Goal: Information Seeking & Learning: Learn about a topic

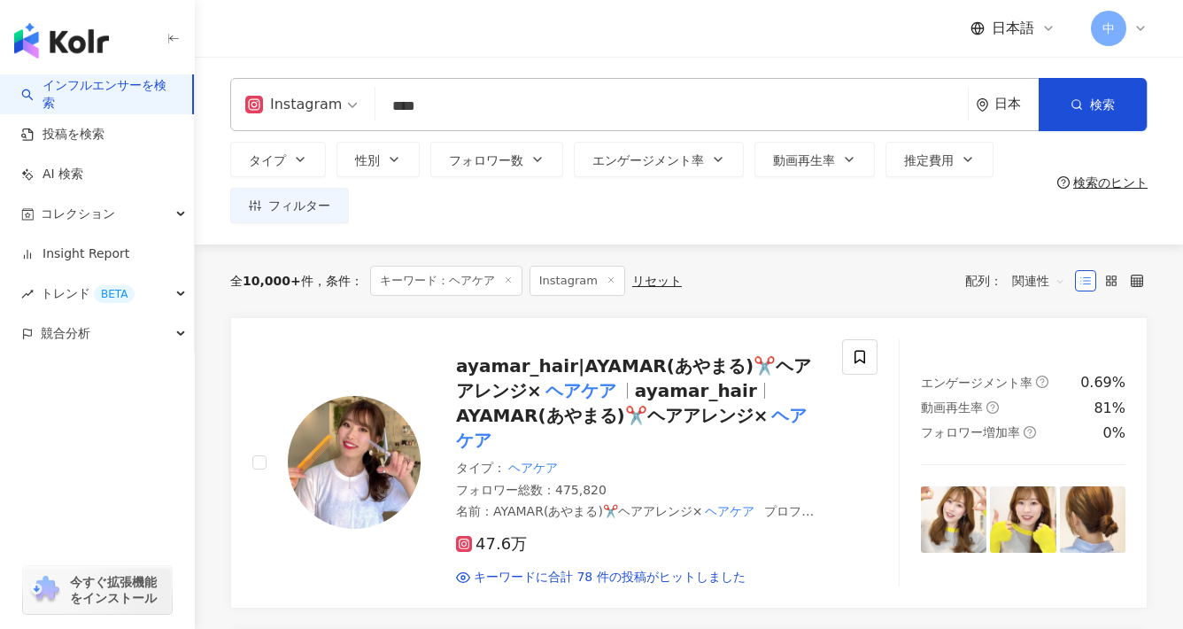
drag, startPoint x: 461, startPoint y: 105, endPoint x: 352, endPoint y: 106, distance: 108.9
click at [352, 105] on div "Instagram **** 日本 検索 customizedTag 802bc173-f9ed-4b24-9960-b8aab64566a0 タイプ 美容・…" at bounding box center [688, 104] width 917 height 53
click at [302, 158] on icon "button" at bounding box center [300, 160] width 7 height 4
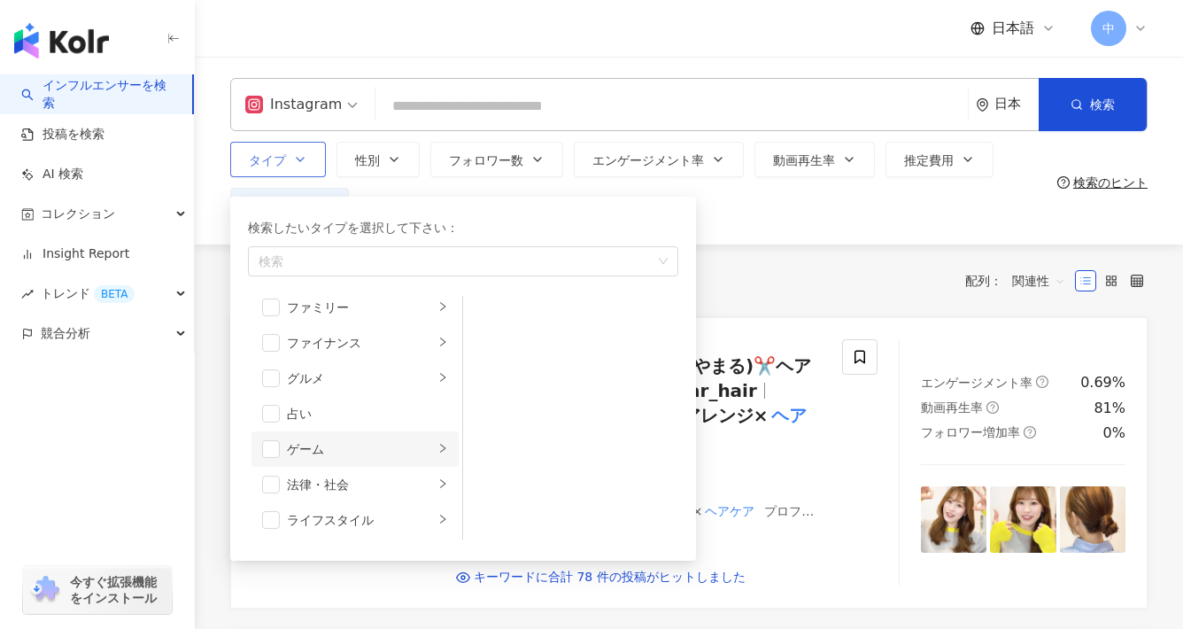
scroll to position [190, 0]
click at [268, 520] on span "button" at bounding box center [271, 516] width 18 height 18
click at [437, 512] on icon "right" at bounding box center [442, 515] width 11 height 11
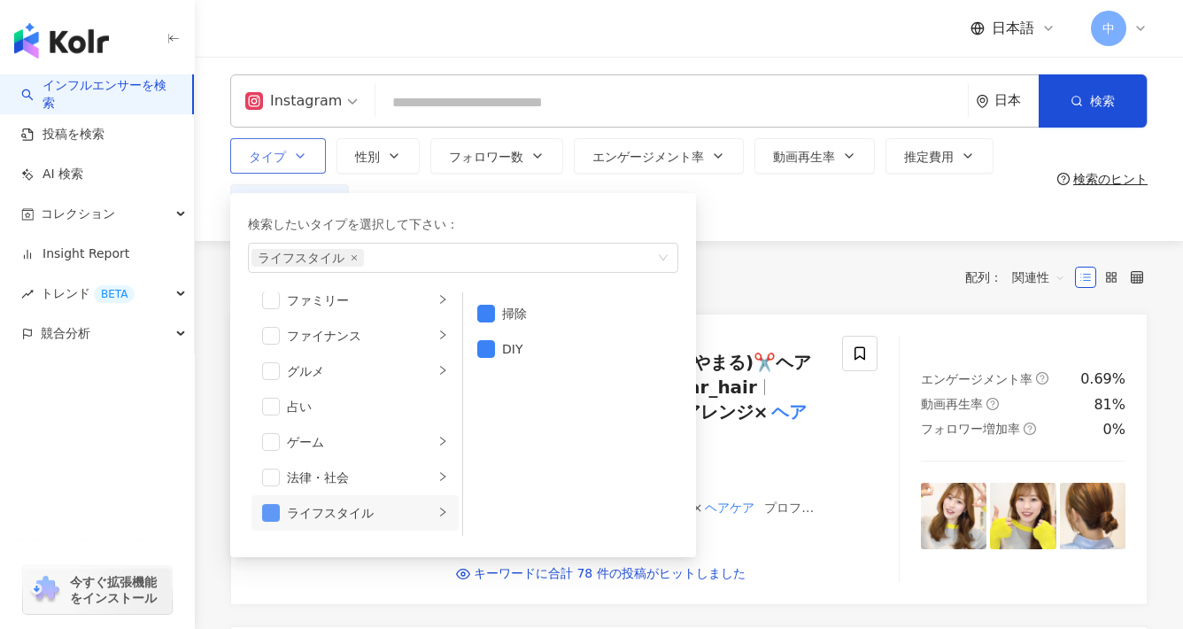
click at [262, 511] on span "button" at bounding box center [271, 513] width 18 height 18
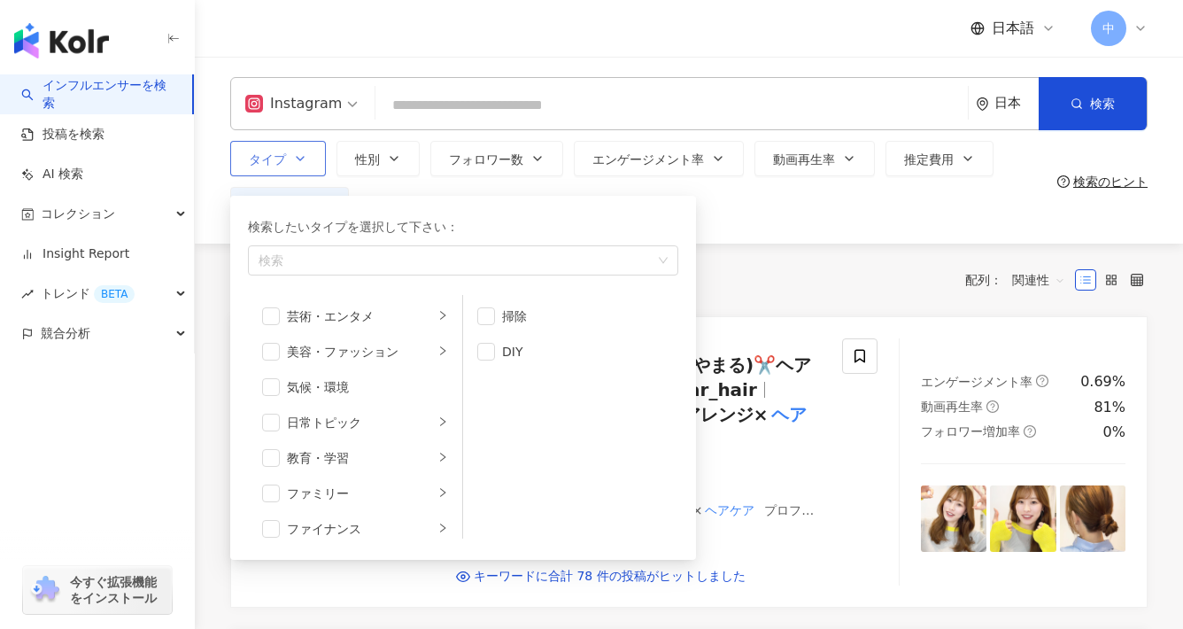
scroll to position [0, 0]
click at [414, 348] on div "美容・ファッション" at bounding box center [360, 352] width 147 height 19
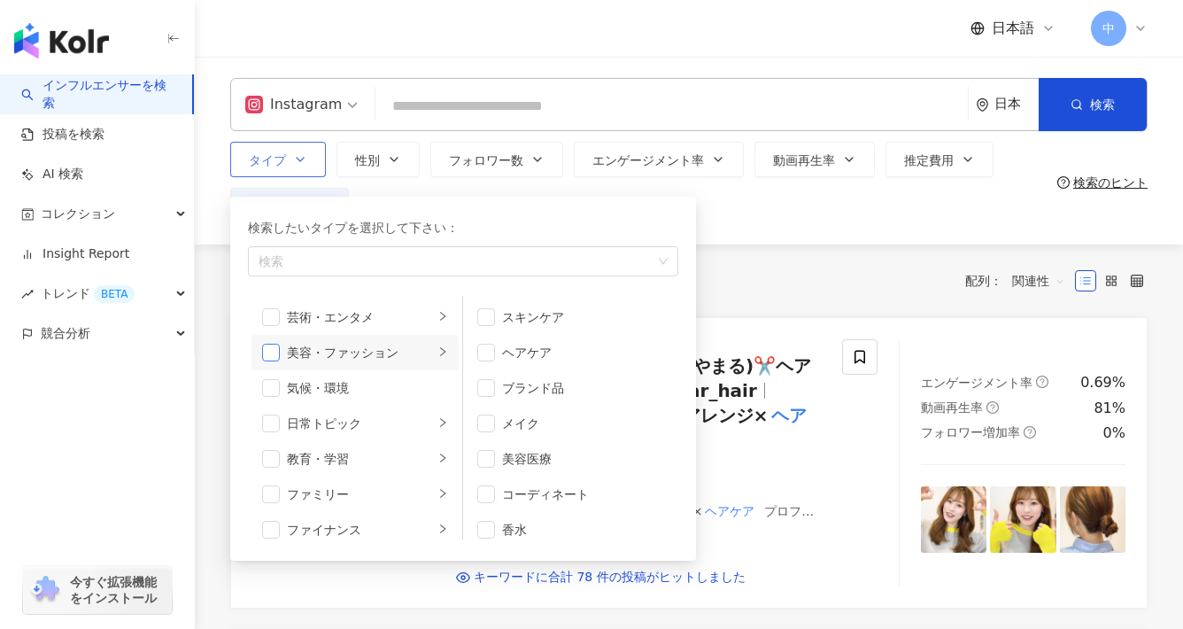
click at [267, 355] on span "button" at bounding box center [271, 353] width 18 height 18
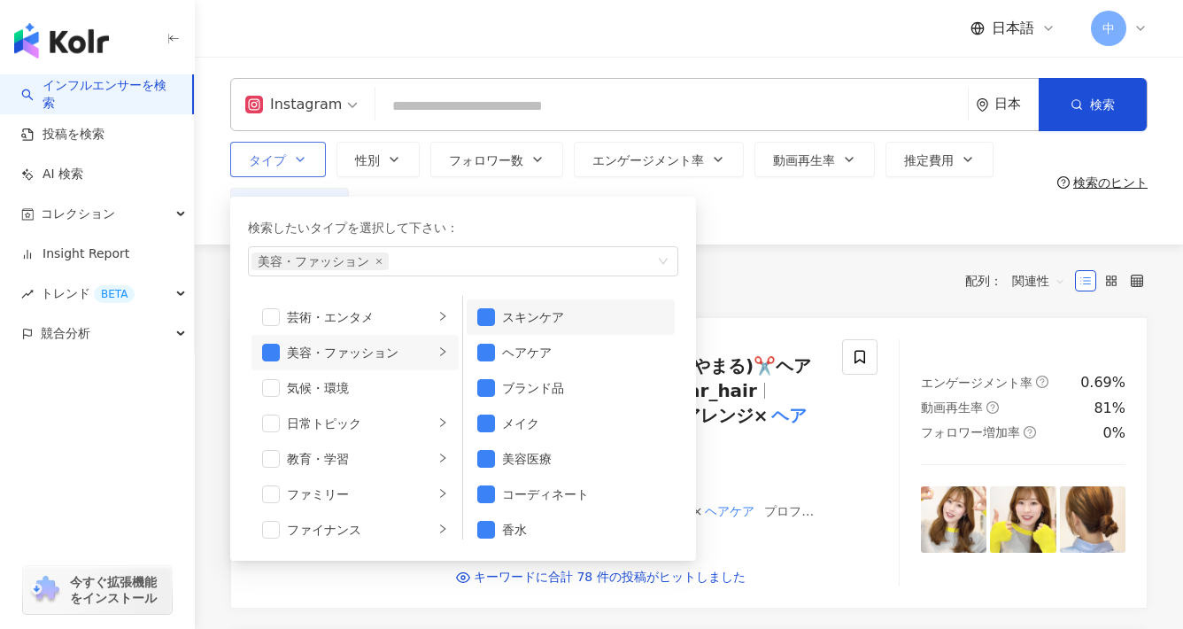
click at [488, 314] on span "button" at bounding box center [486, 317] width 18 height 18
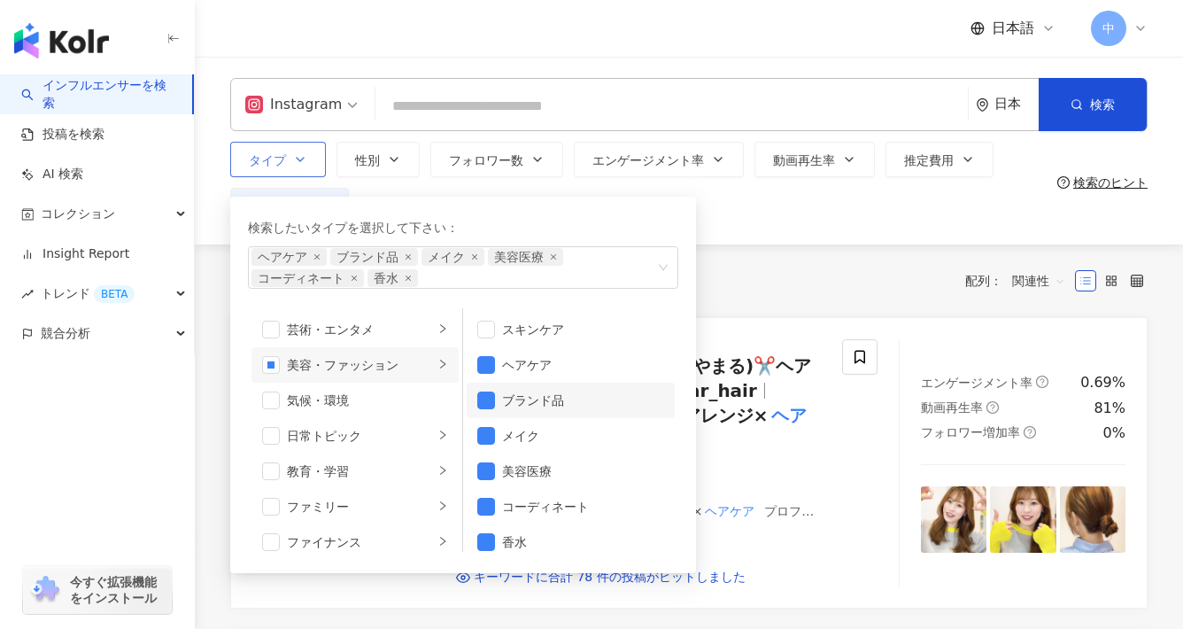
scroll to position [12, 0]
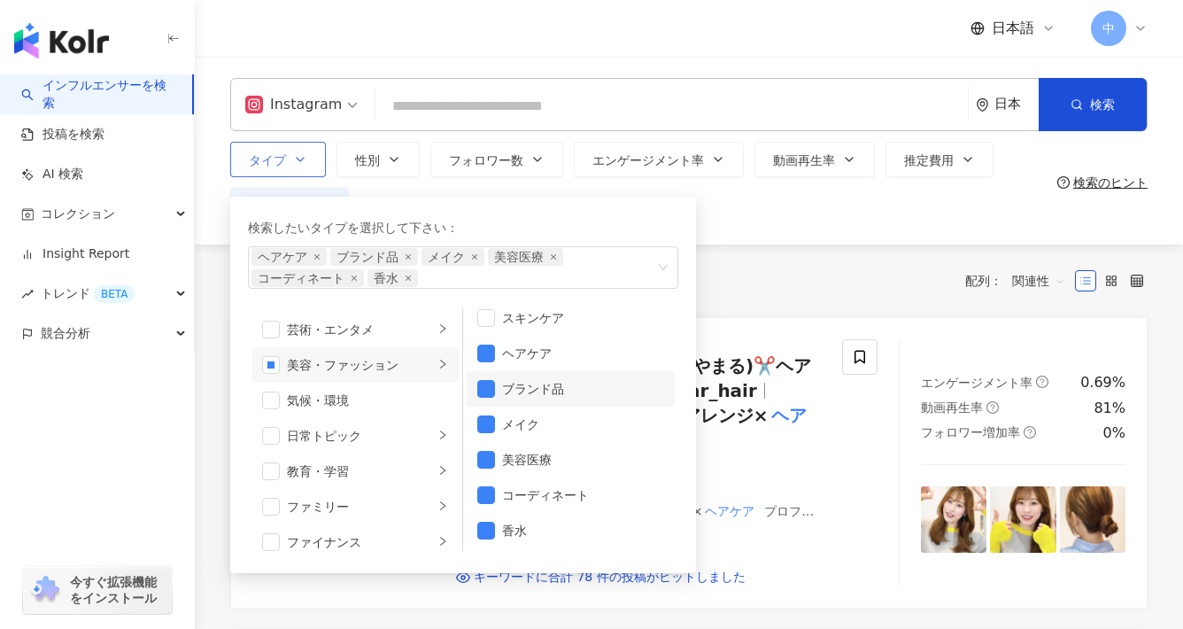
click at [486, 386] on span "button" at bounding box center [486, 389] width 18 height 18
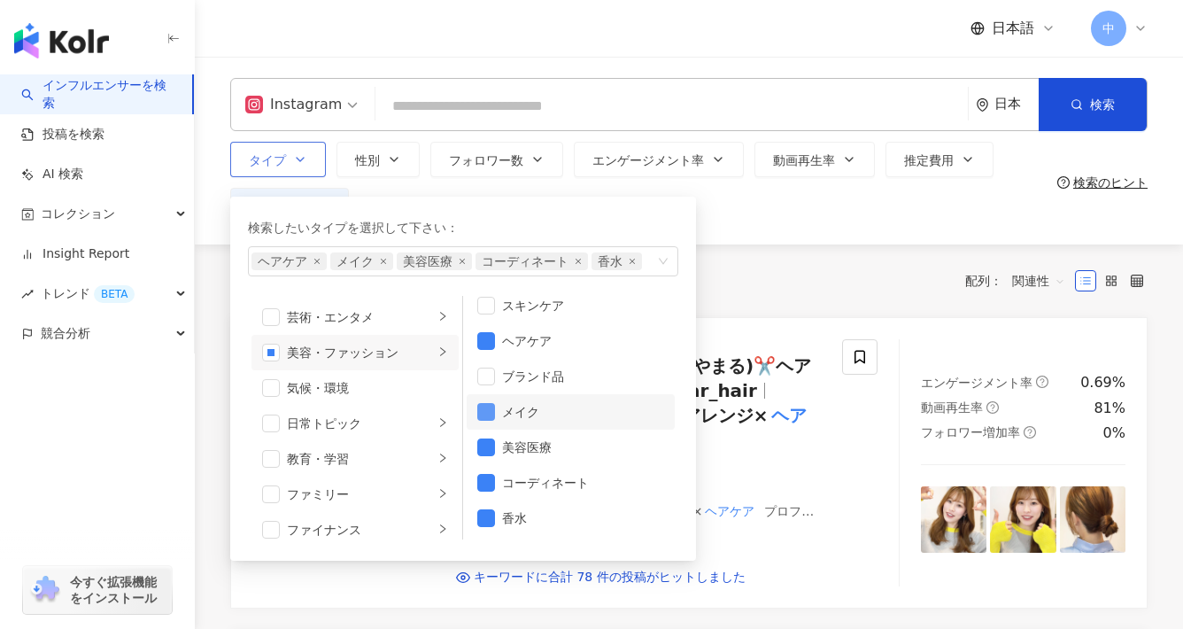
click at [487, 408] on span "button" at bounding box center [486, 412] width 18 height 18
drag, startPoint x: 485, startPoint y: 442, endPoint x: 494, endPoint y: 453, distance: 14.5
click at [485, 443] on span "button" at bounding box center [486, 447] width 18 height 18
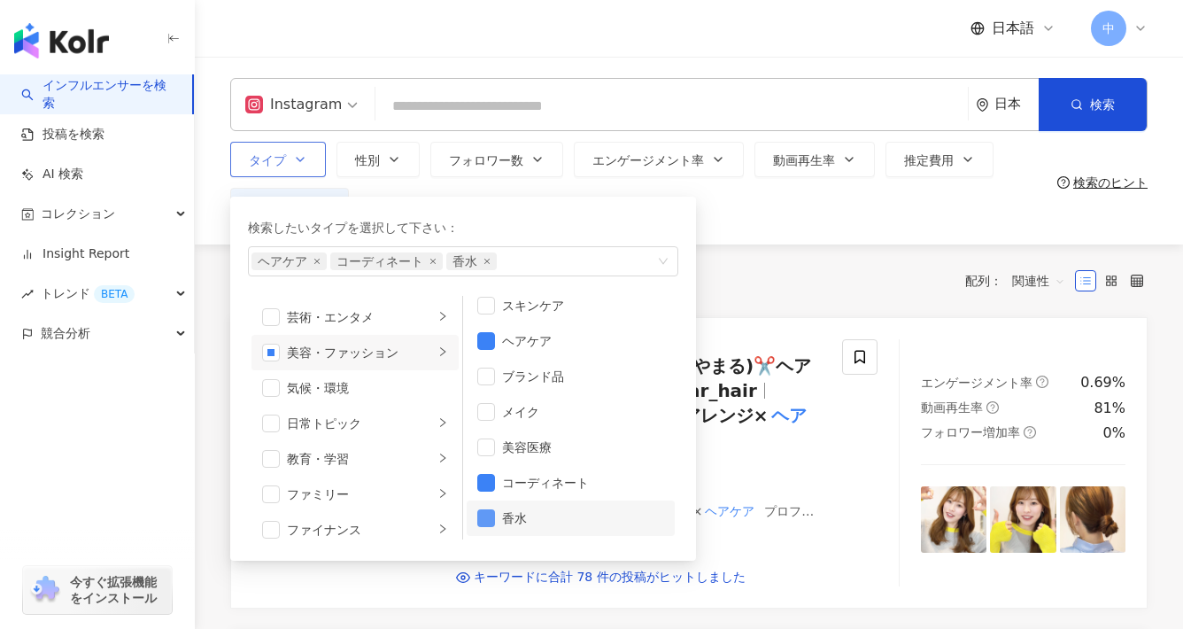
click at [484, 519] on span "button" at bounding box center [486, 518] width 18 height 18
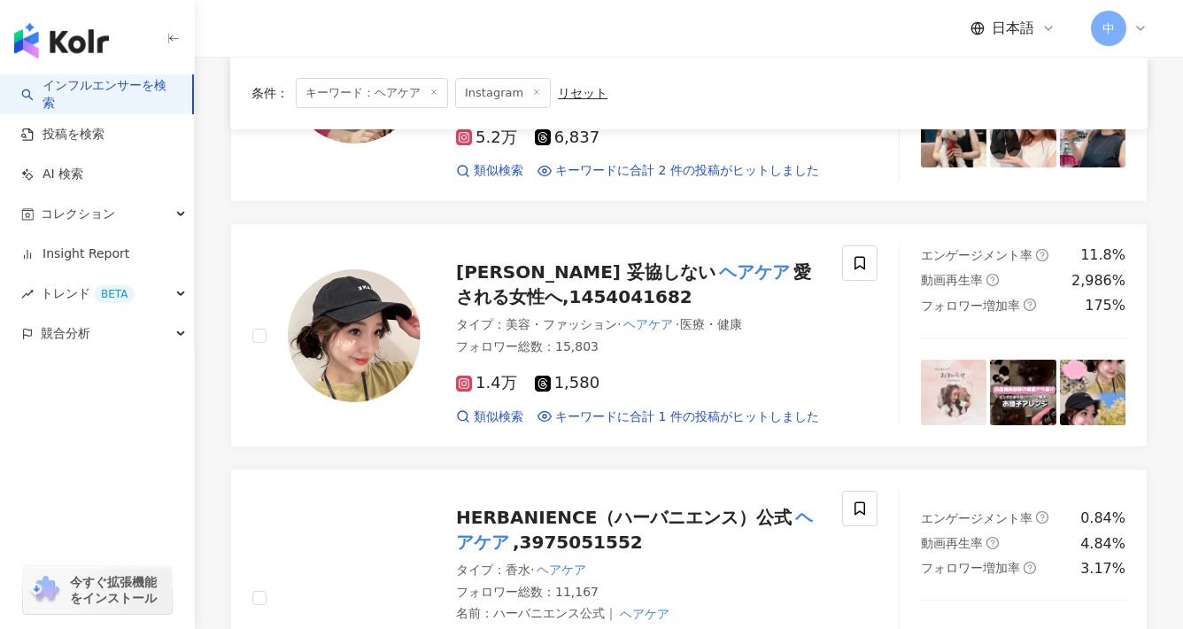
scroll to position [174, 0]
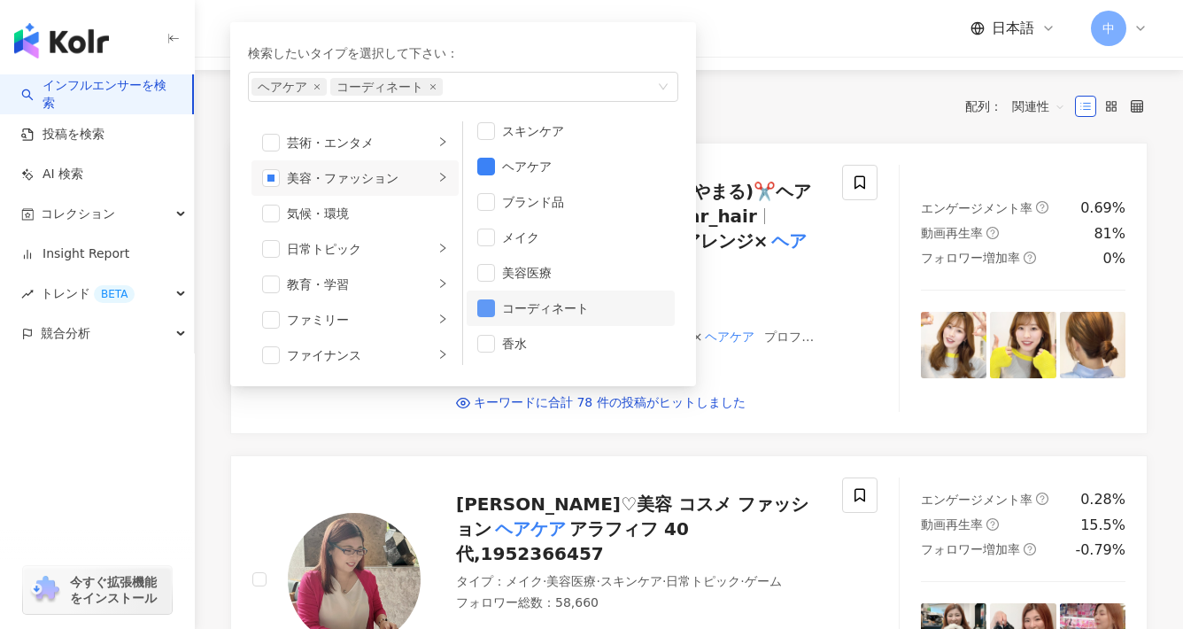
click at [491, 302] on span "button" at bounding box center [486, 308] width 18 height 18
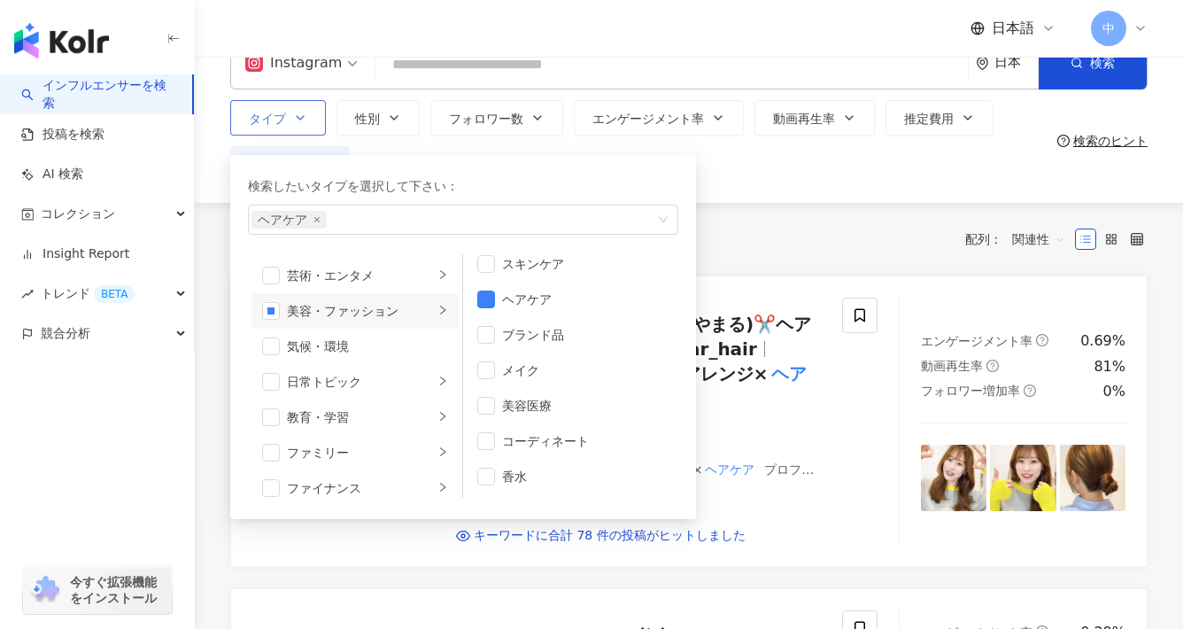
scroll to position [39, 0]
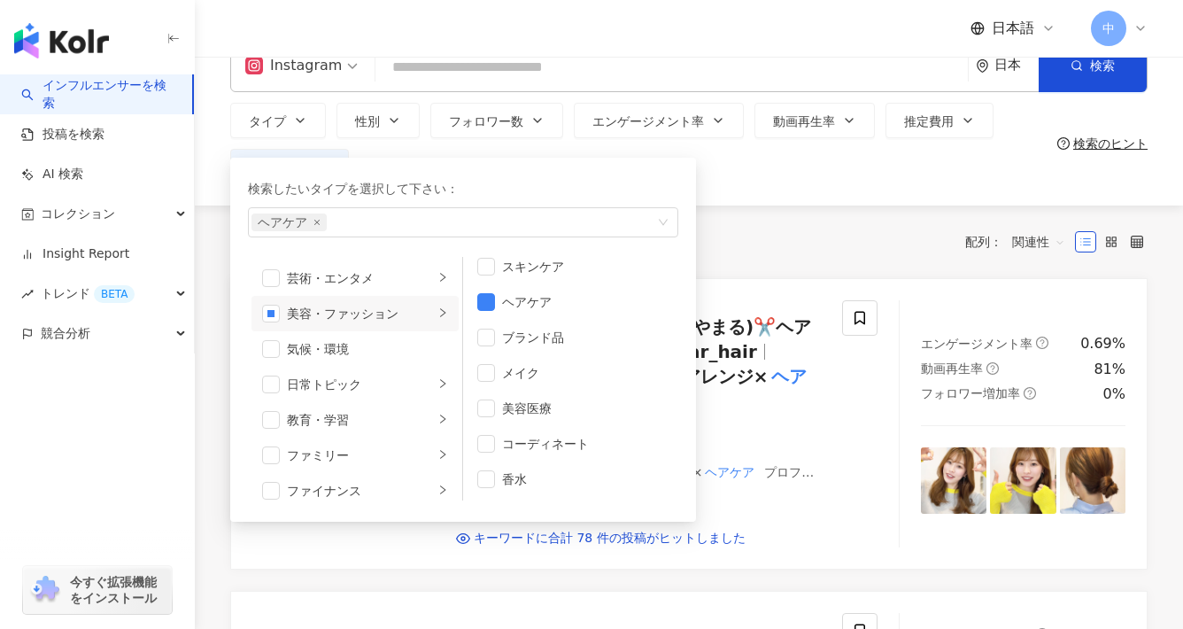
click at [765, 221] on div "全 10,000+ 件 条件 ： キーワード：ヘアケア Instagram リセット 配列： 関連性" at bounding box center [688, 241] width 917 height 73
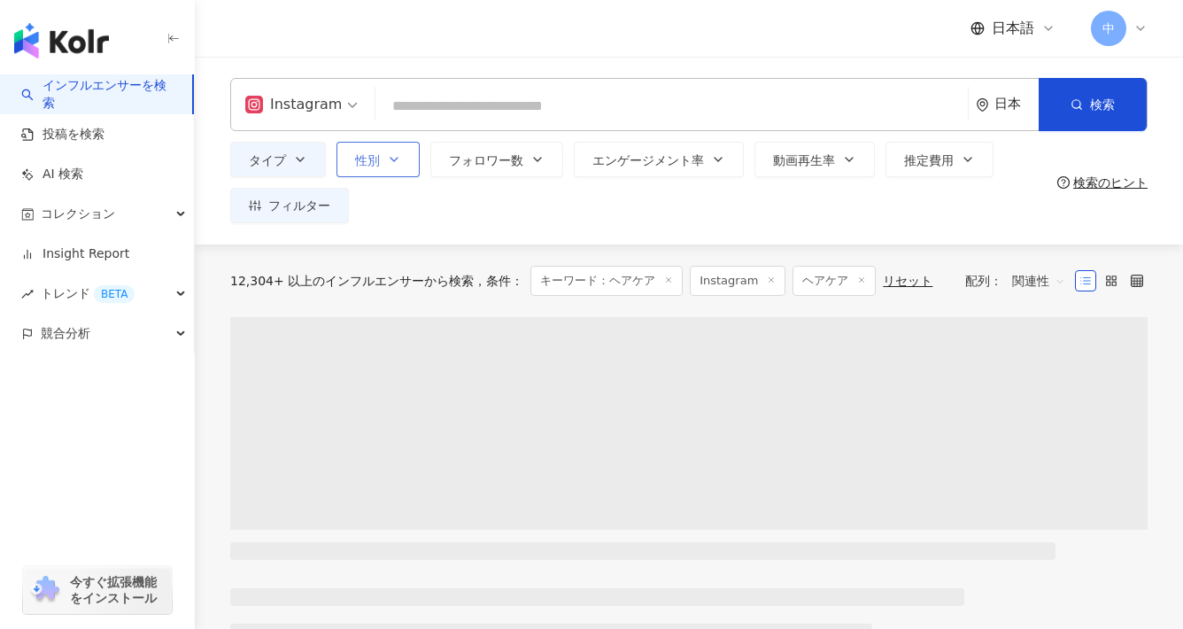
click at [407, 158] on button "性別" at bounding box center [377, 159] width 83 height 35
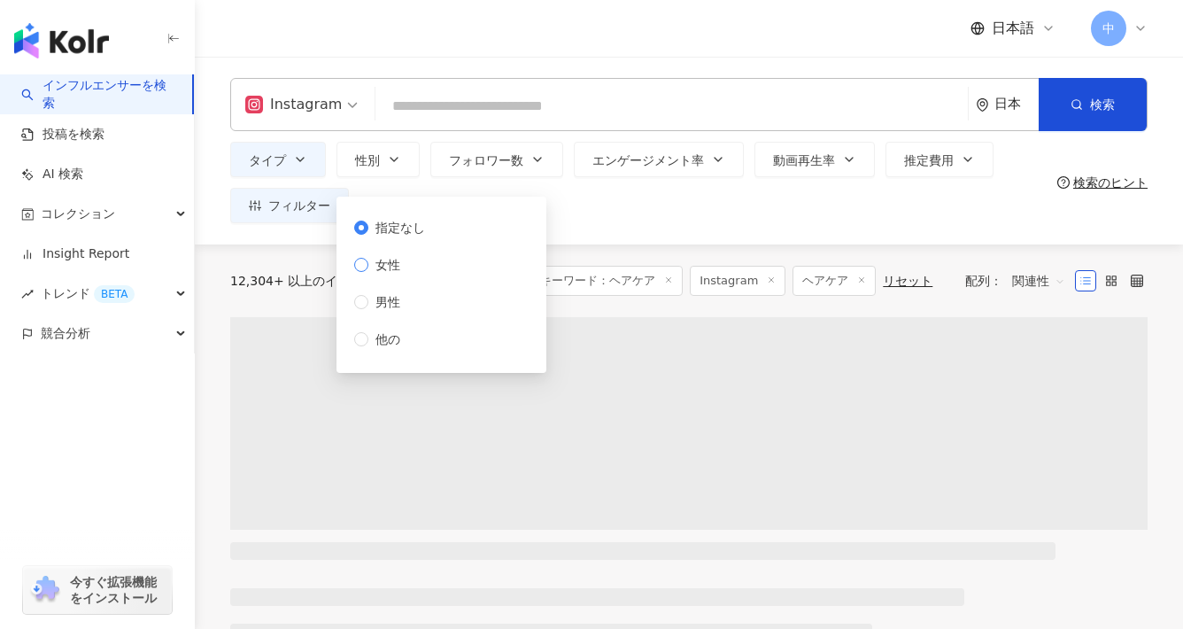
click at [379, 256] on span "女性" at bounding box center [387, 264] width 39 height 19
click at [854, 208] on div "タイプ 性別 フォロワー数 エンゲージメント率 動画再生率 推定費用 フィルター 指定なし 女性 男性 他の" at bounding box center [640, 182] width 820 height 81
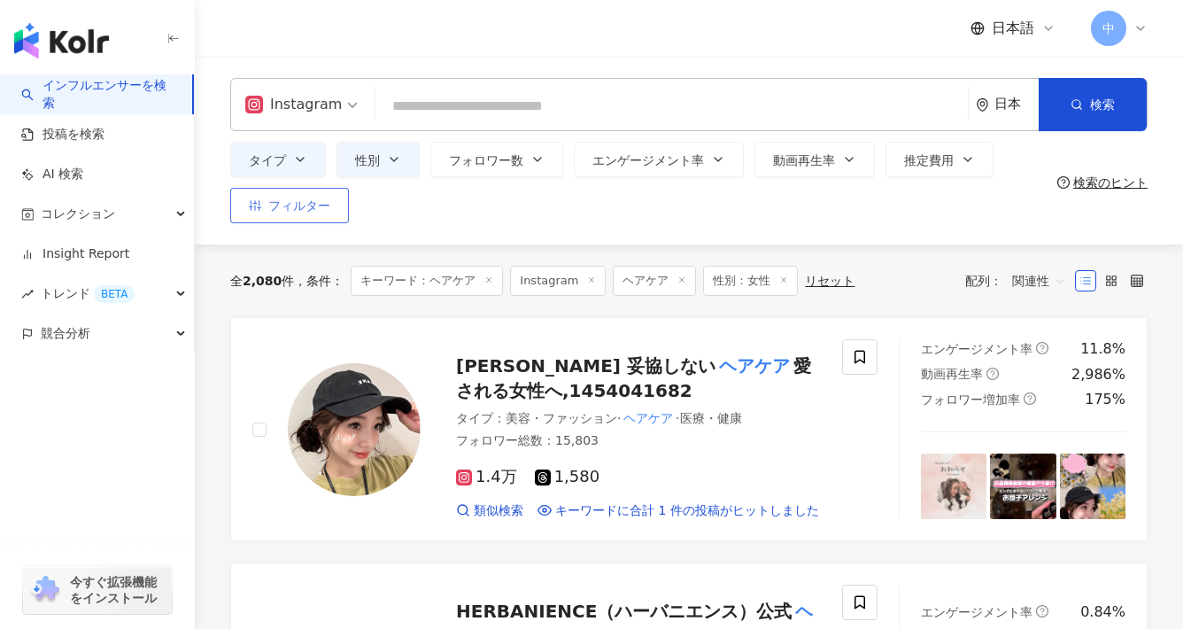
click at [272, 204] on span "フィルター" at bounding box center [299, 205] width 62 height 14
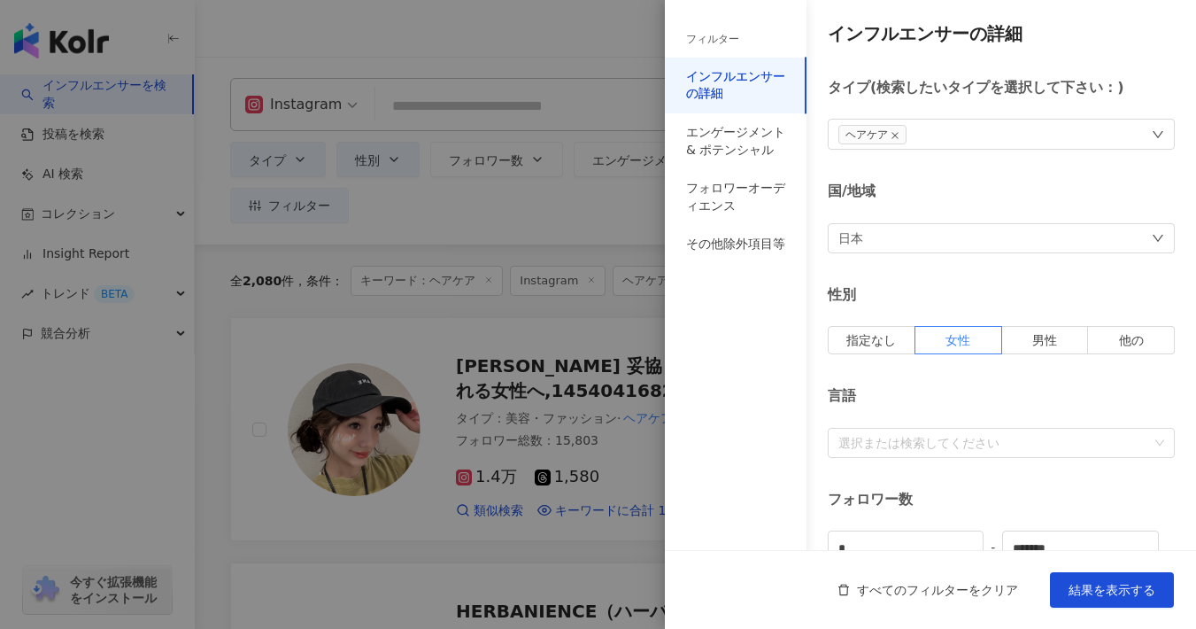
click at [927, 244] on div "日本" at bounding box center [1001, 238] width 347 height 30
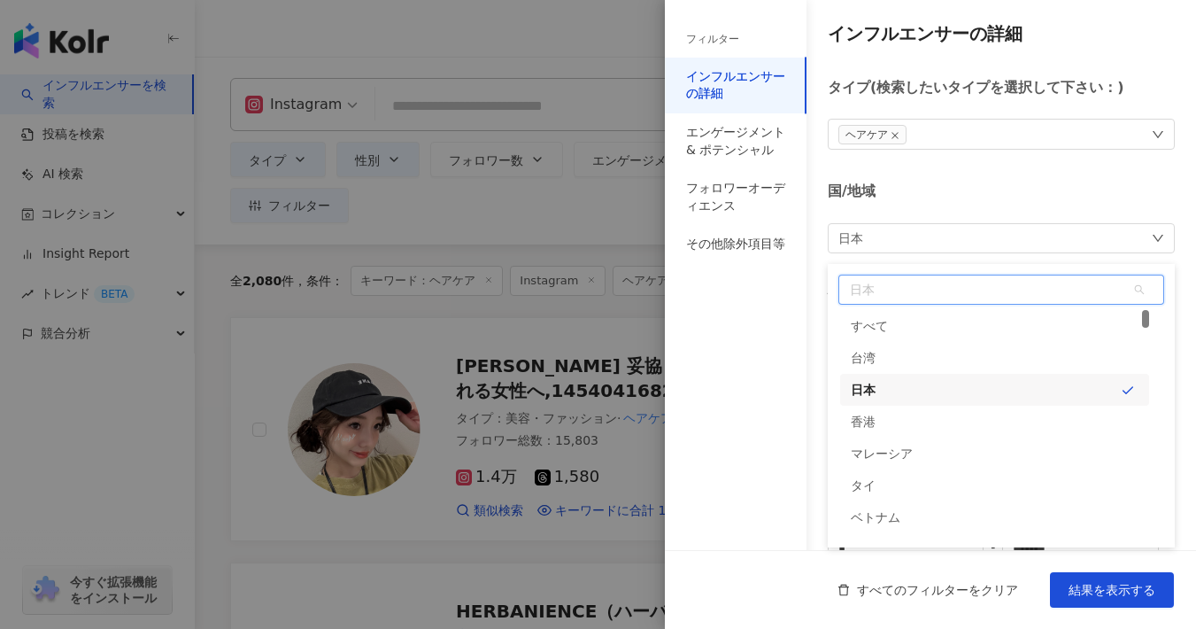
click at [875, 389] on div "日本" at bounding box center [863, 390] width 25 height 32
click at [933, 183] on div "国/地域" at bounding box center [1001, 191] width 347 height 19
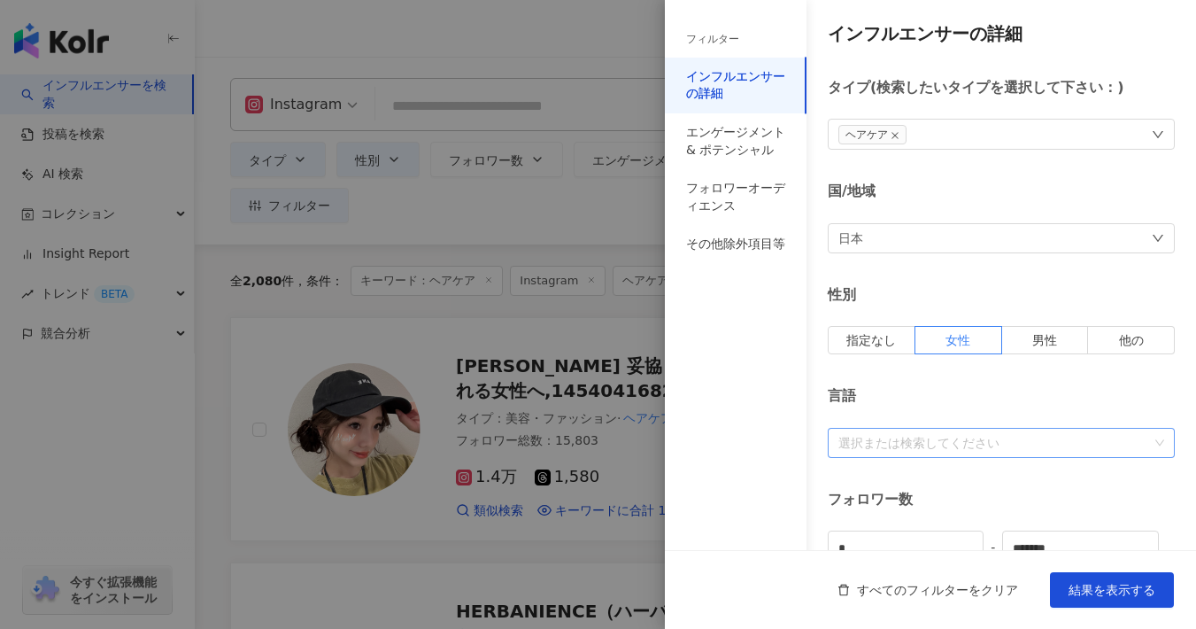
click at [935, 442] on div at bounding box center [991, 442] width 321 height 13
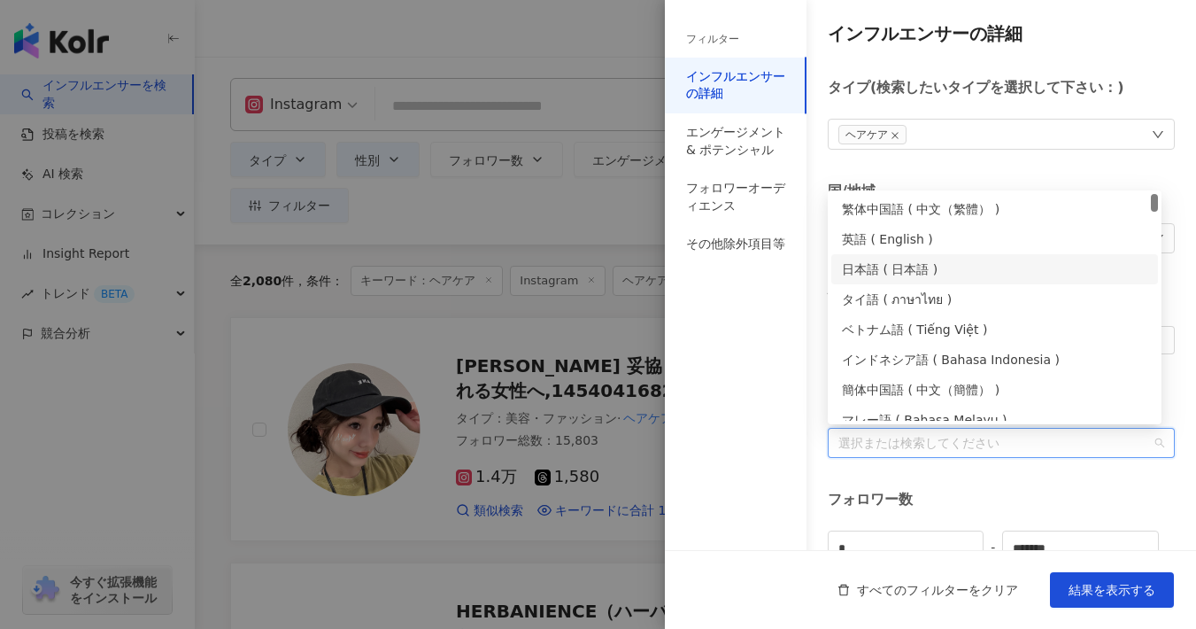
click at [868, 271] on div "日本語 ( 日本語 )" at bounding box center [994, 268] width 305 height 19
click at [955, 482] on div "インフルエンサーの詳細 タイプ ( 検索したいタイプを選択して下さい： ) ヘアケア 国/地域 日本 性別 指定なし 女性 男性 他の 言語 日本語 ( 日本…" at bounding box center [930, 630] width 531 height 1260
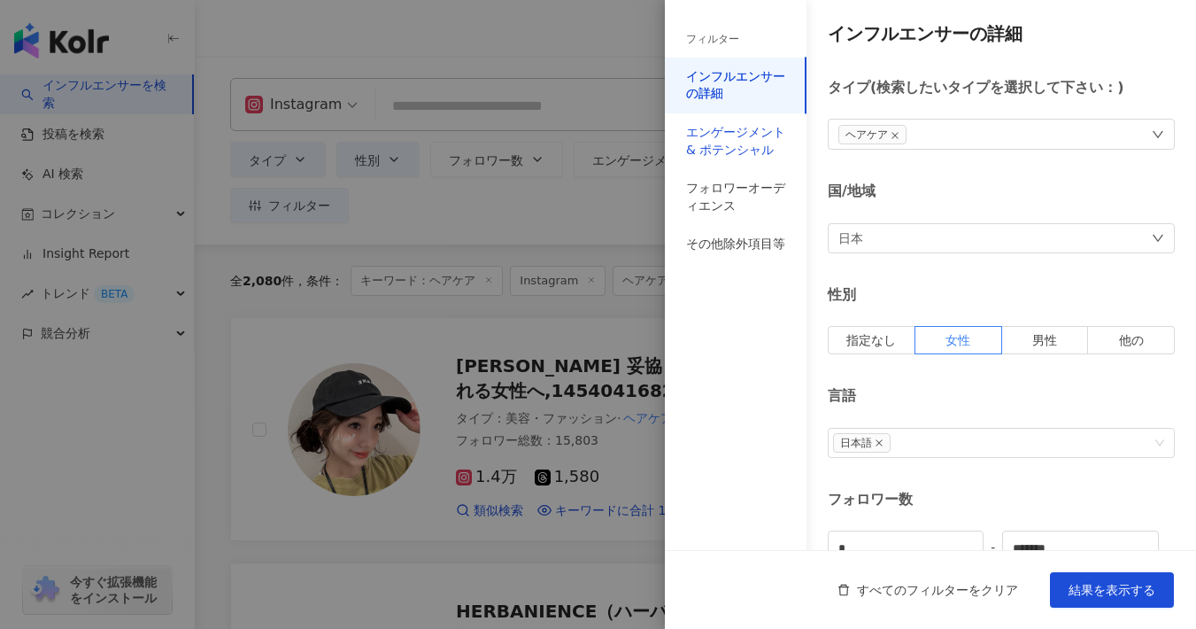
click at [716, 135] on div "エンゲージメント & ポテンシャル" at bounding box center [735, 141] width 99 height 35
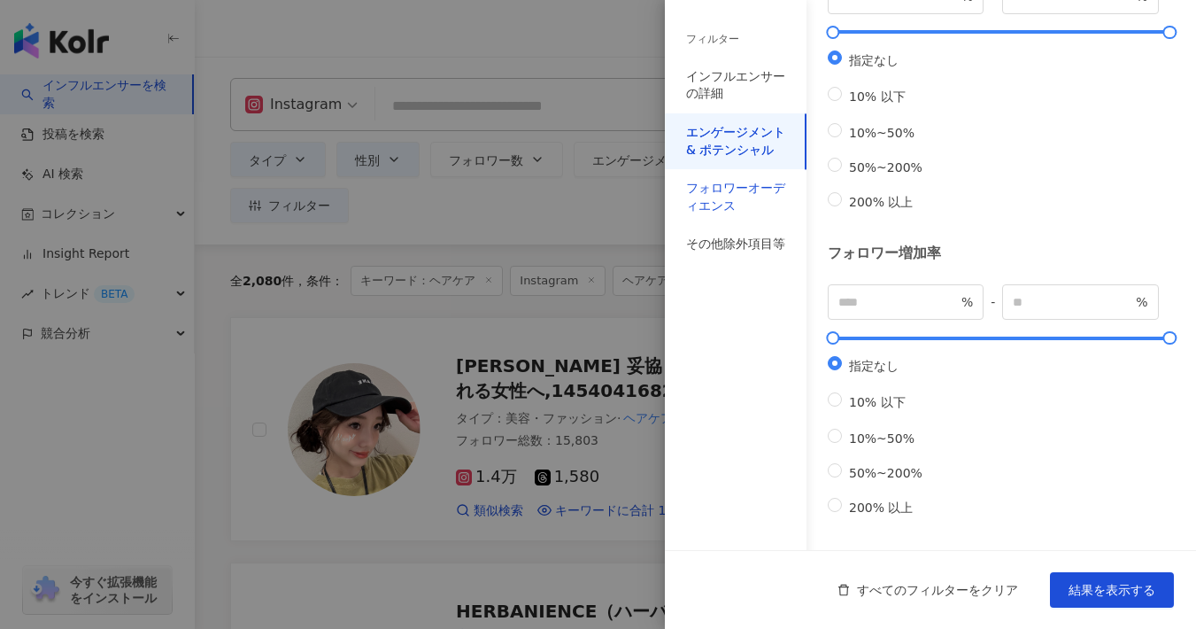
drag, startPoint x: 716, startPoint y: 196, endPoint x: 731, endPoint y: 204, distance: 17.0
click at [716, 196] on div "フォロワーオーディエンス" at bounding box center [735, 197] width 99 height 35
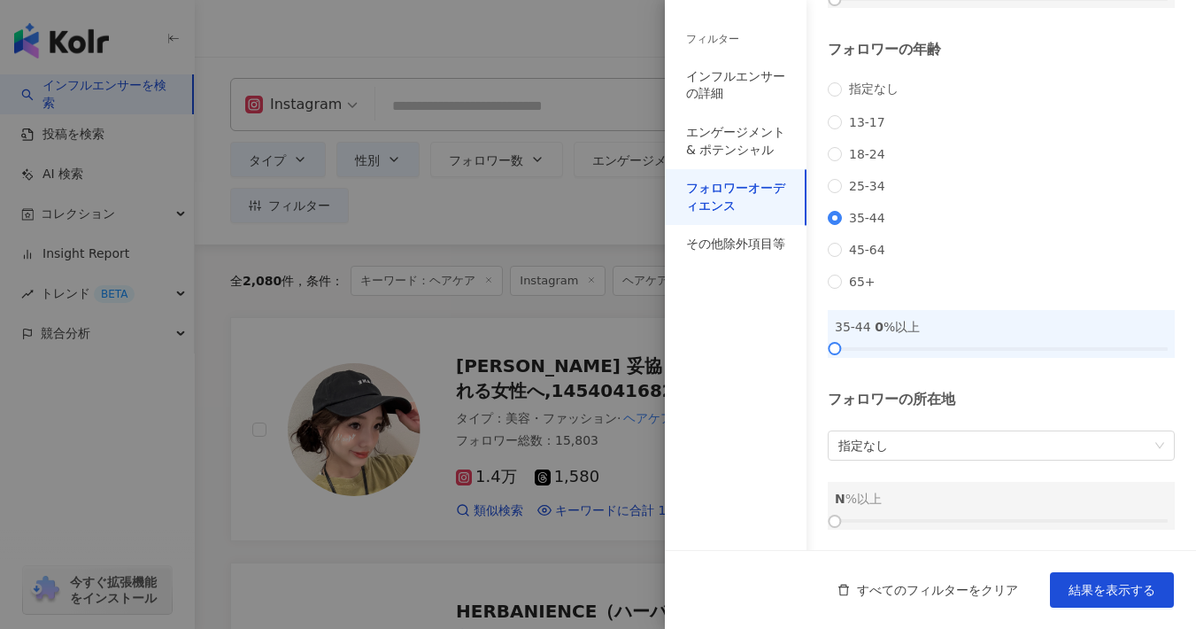
scroll to position [231, 0]
drag, startPoint x: 838, startPoint y: 345, endPoint x: 1062, endPoint y: 341, distance: 224.0
click at [1063, 344] on div at bounding box center [1068, 349] width 10 height 10
click at [836, 198] on div "指定なし [PHONE_NUMBER] [PHONE_NUMBER] 45-64 65+" at bounding box center [1001, 184] width 347 height 207
click at [1044, 446] on span "指定なし" at bounding box center [1001, 445] width 326 height 28
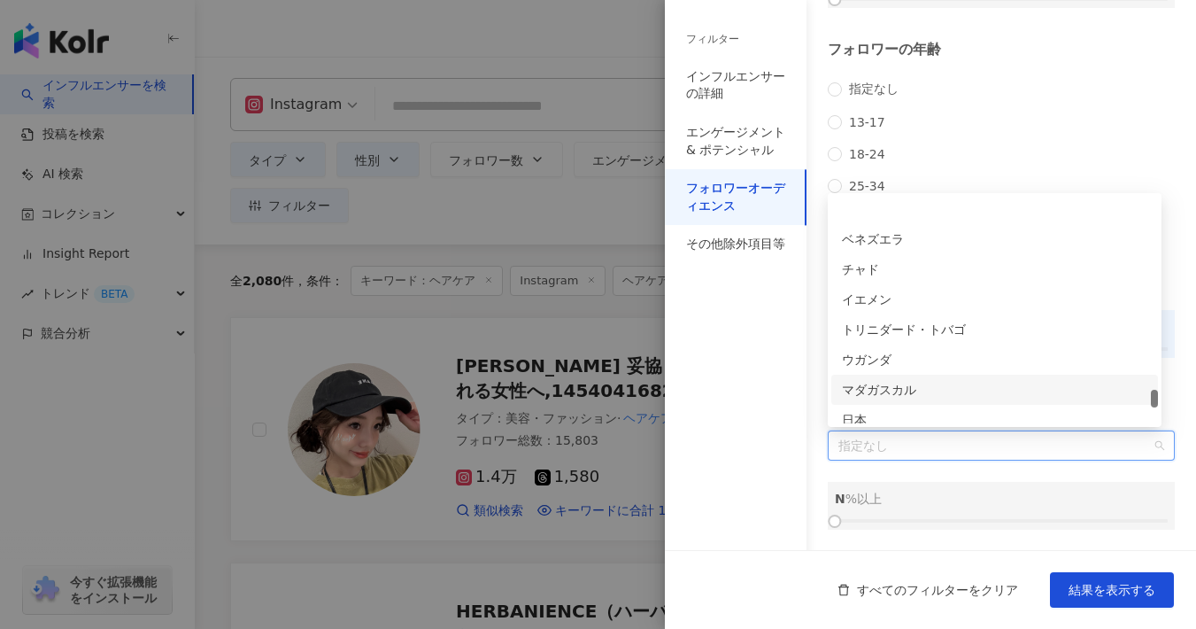
scroll to position [5881, 0]
click at [843, 366] on div "日本" at bounding box center [994, 374] width 305 height 19
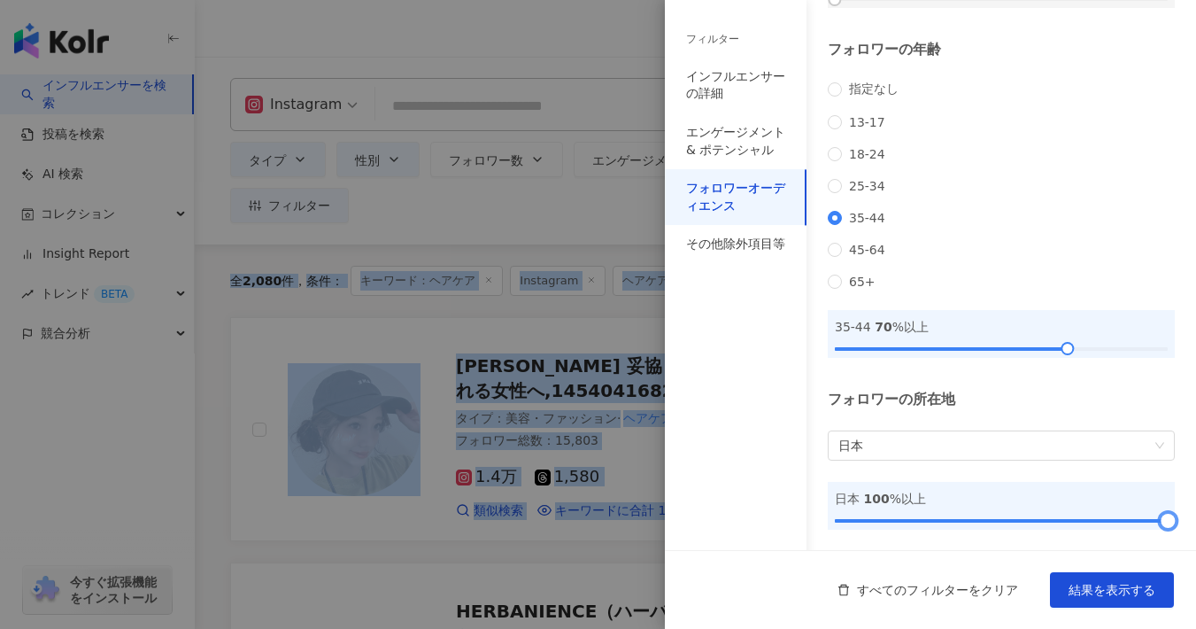
drag, startPoint x: 1134, startPoint y: 516, endPoint x: 1419, endPoint y: 514, distance: 285.1
click at [1182, 514] on html "インフルエンサーを検索 投稿を検索 AI 検索 コレクション Insight Report トレンド BETA 競合分析 今すぐ拡張機能をインストール 日本語…" at bounding box center [598, 314] width 1196 height 629
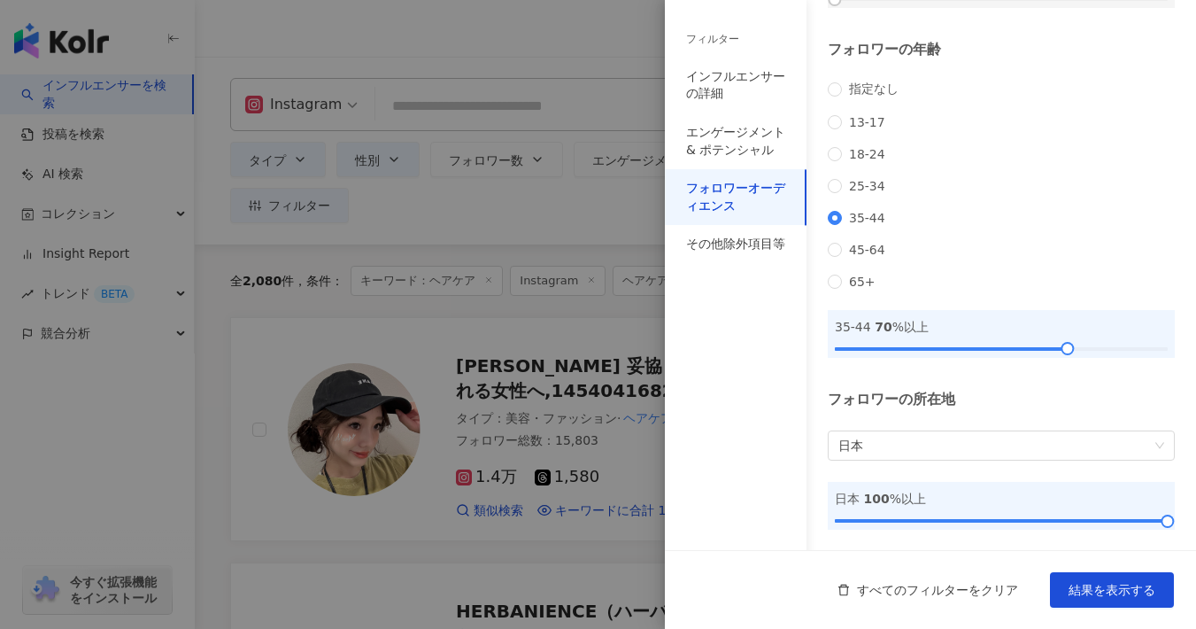
click at [741, 434] on div "フィルター インフルエンサーの詳細 エンゲージメント & ポテンシャル フォロワーオーディエンス その他除外項目等" at bounding box center [736, 324] width 142 height 607
click at [738, 240] on div "その他除外項目等" at bounding box center [735, 245] width 99 height 18
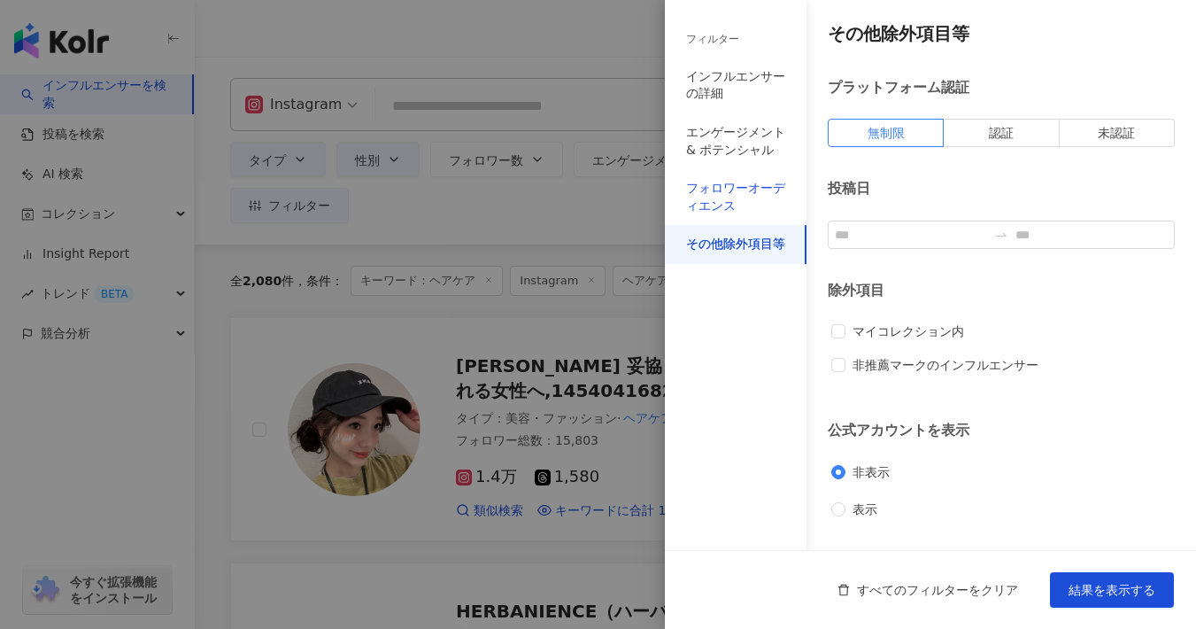
drag, startPoint x: 715, startPoint y: 182, endPoint x: 728, endPoint y: 176, distance: 13.9
click at [714, 182] on div "フォロワーオーディエンス" at bounding box center [735, 197] width 99 height 35
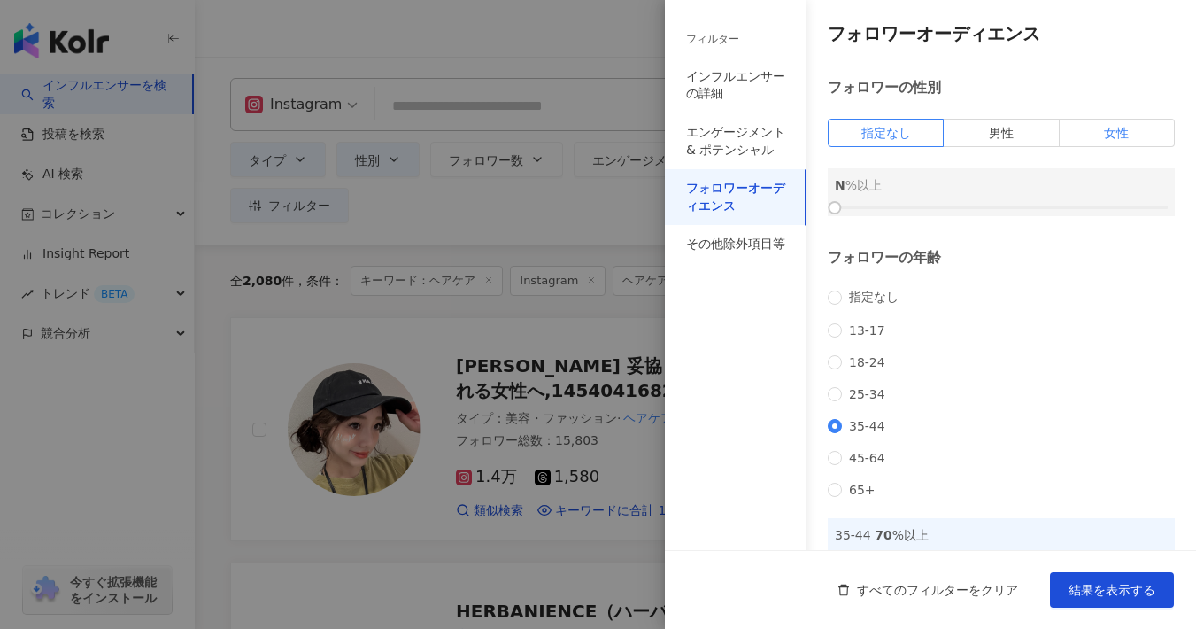
click at [1128, 132] on label "女性" at bounding box center [1117, 133] width 115 height 28
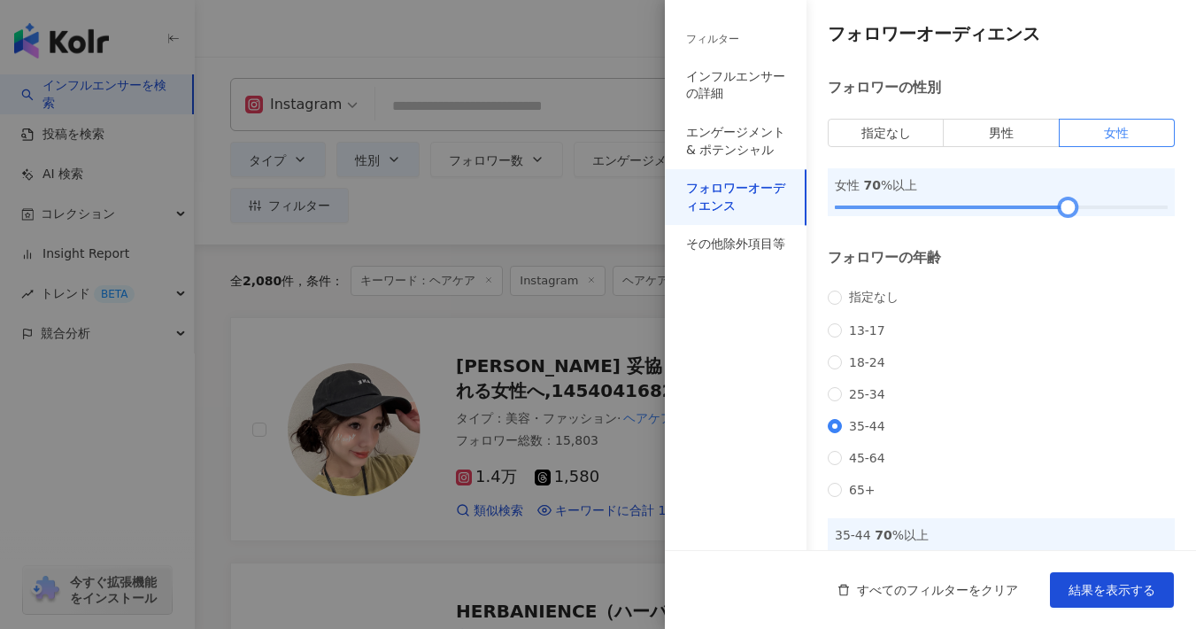
drag, startPoint x: 838, startPoint y: 205, endPoint x: 1062, endPoint y: 205, distance: 223.1
click at [1063, 205] on div at bounding box center [1068, 208] width 10 height 10
click at [747, 341] on div "フィルター インフルエンサーの詳細 エンゲージメント & ポテンシャル フォロワーオーディエンス その他除外項目等" at bounding box center [736, 324] width 142 height 607
click at [754, 135] on div "エンゲージメント & ポテンシャル" at bounding box center [735, 141] width 99 height 35
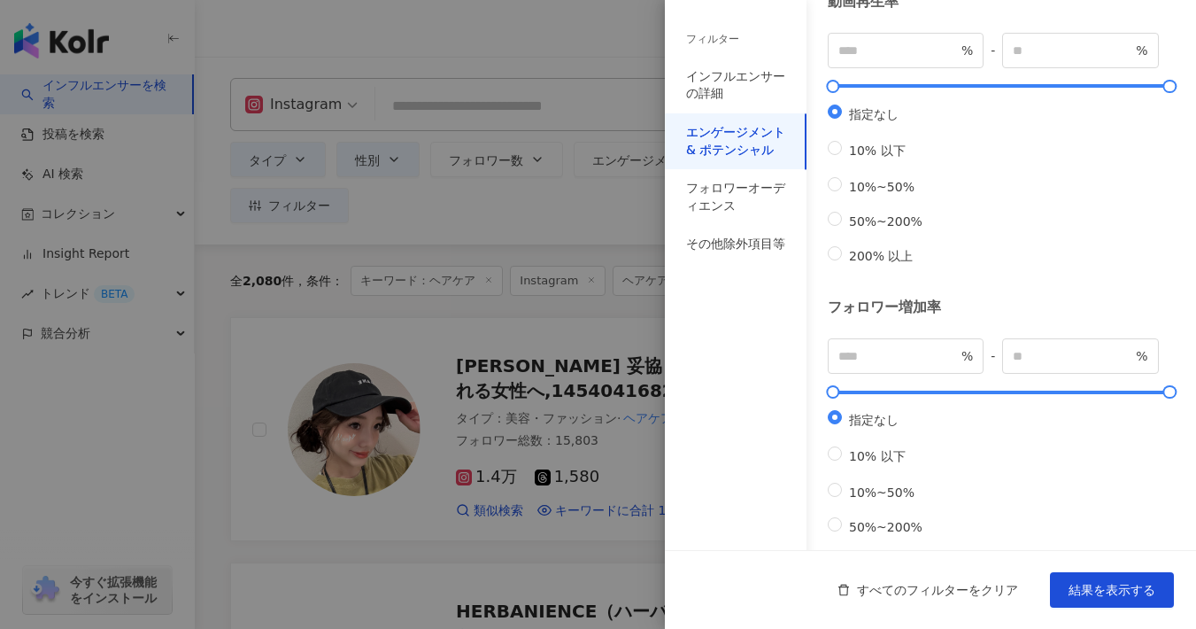
scroll to position [559, 0]
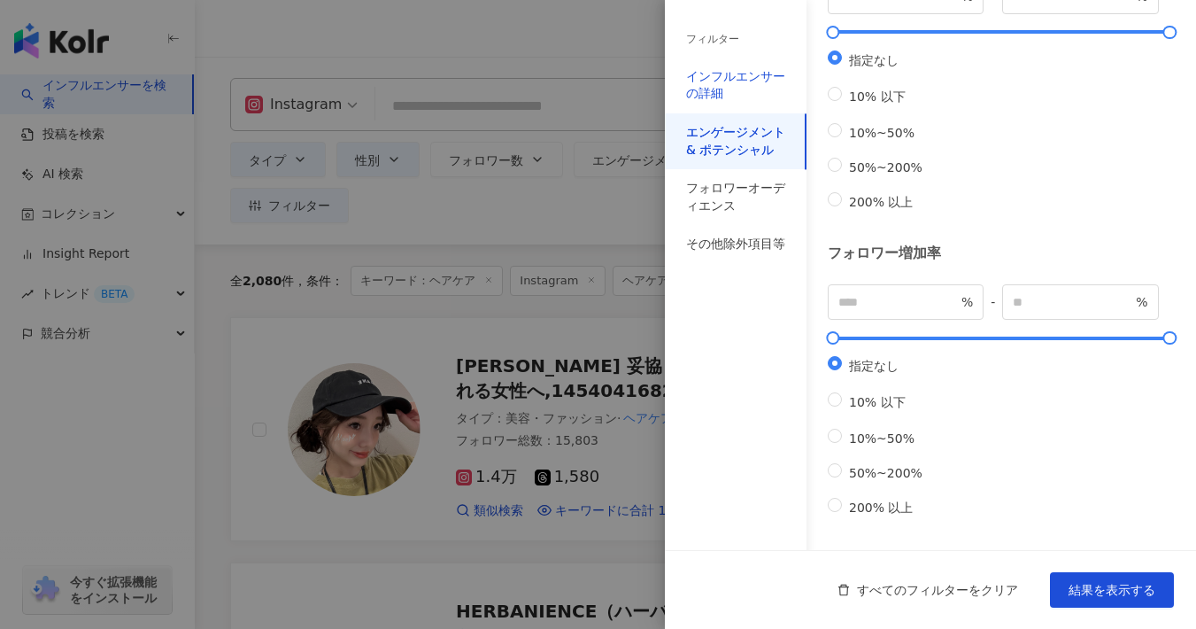
click at [691, 72] on div "インフルエンサーの詳細" at bounding box center [735, 85] width 99 height 35
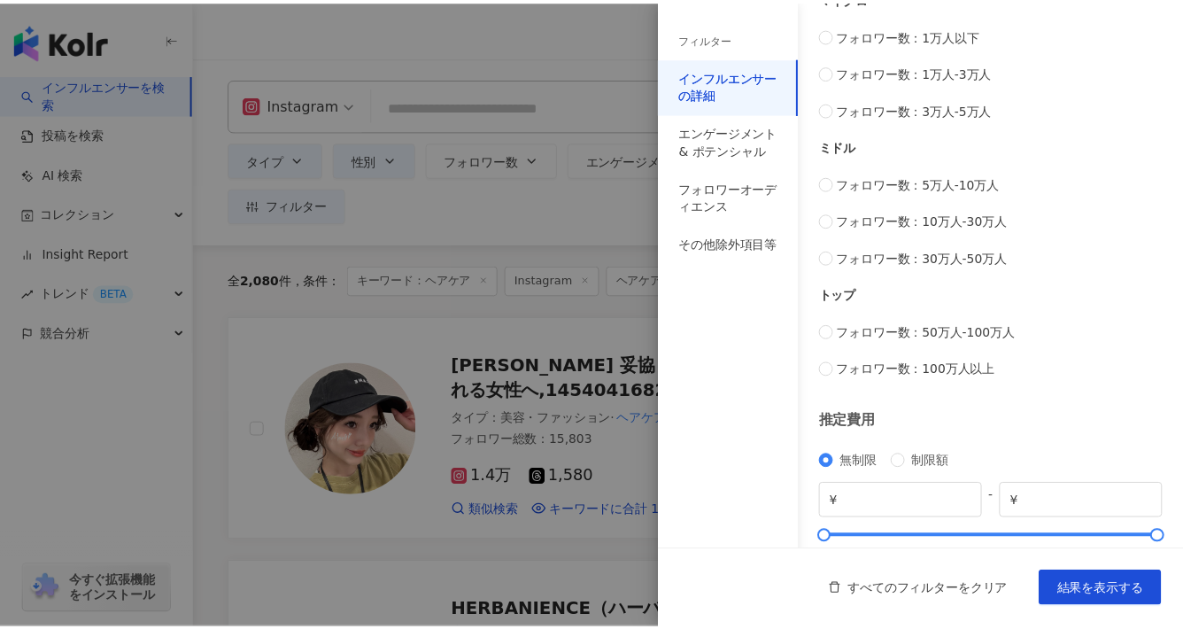
scroll to position [709, 0]
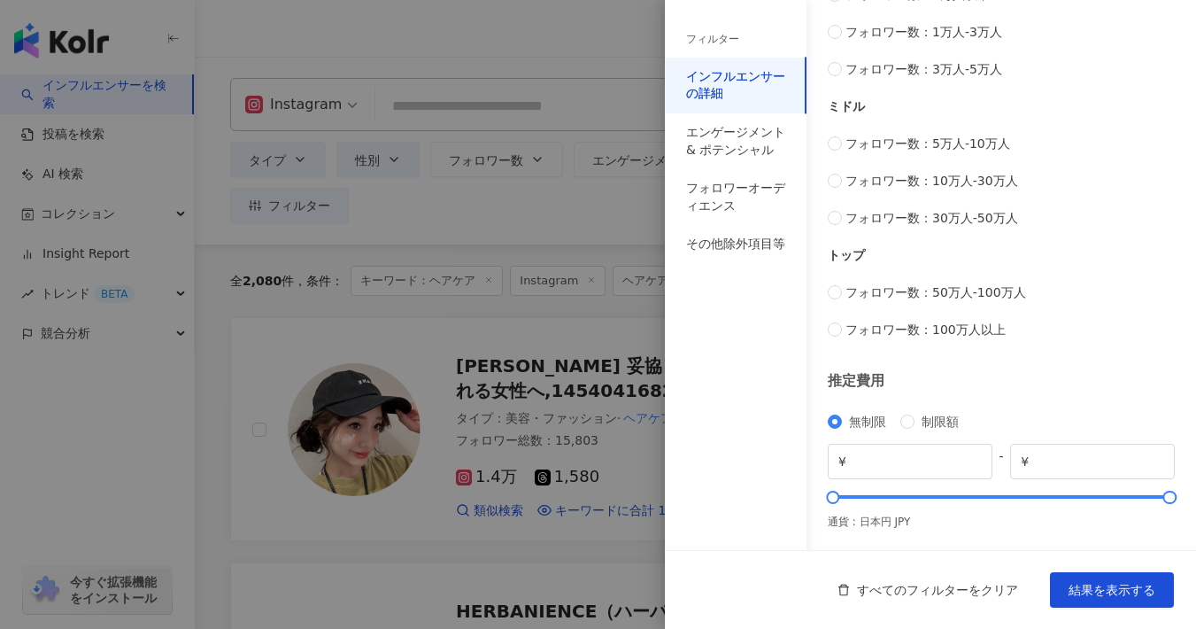
drag, startPoint x: 1139, startPoint y: 581, endPoint x: 1162, endPoint y: 568, distance: 26.1
click at [1139, 583] on span "結果を表示する" at bounding box center [1112, 590] width 87 height 14
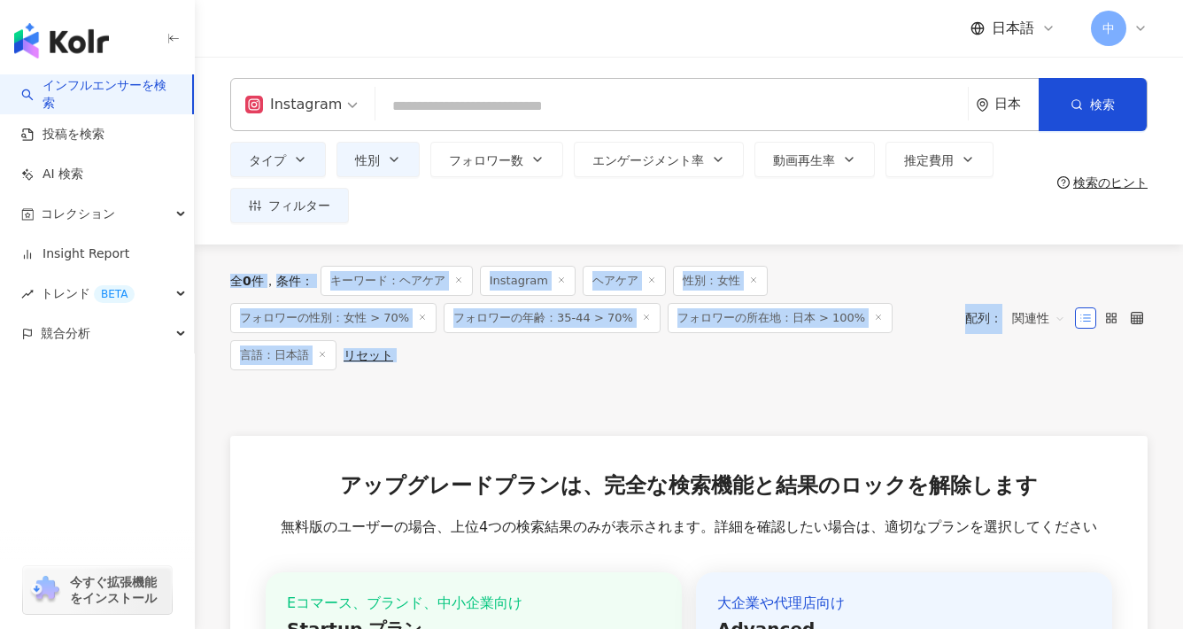
drag, startPoint x: 642, startPoint y: 403, endPoint x: 231, endPoint y: 274, distance: 430.4
click at [231, 274] on div "全 0 件 条件 ： キーワード：ヘアケア Instagram ヘアケア 性別：女性 フォロワーの性別：女性 > 70% フォロワーの年齢：35-44 > 7…" at bounding box center [689, 559] width 988 height 631
copy div "全 0 件 条件 ： キーワード：ヘアケア Instagram ヘアケア 性別：女性 フォロワーの性別：女性 > 70% フォロワーの年齢：35-44 > 7…"
drag, startPoint x: 554, startPoint y: 375, endPoint x: 704, endPoint y: 381, distance: 149.7
click at [555, 375] on div "全 0 件 条件 ： キーワード：ヘアケア Instagram ヘアケア 性別：女性 フォロワーの性別：女性 > 70% フォロワーの年齢：35-44 > 7…" at bounding box center [688, 317] width 917 height 147
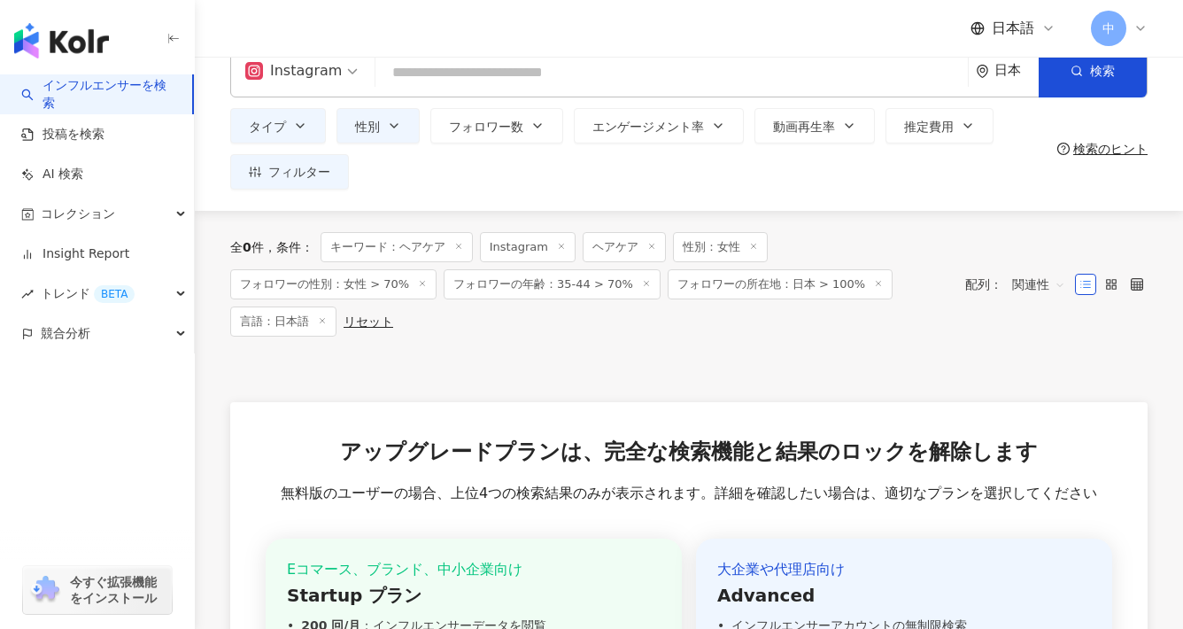
scroll to position [35, 0]
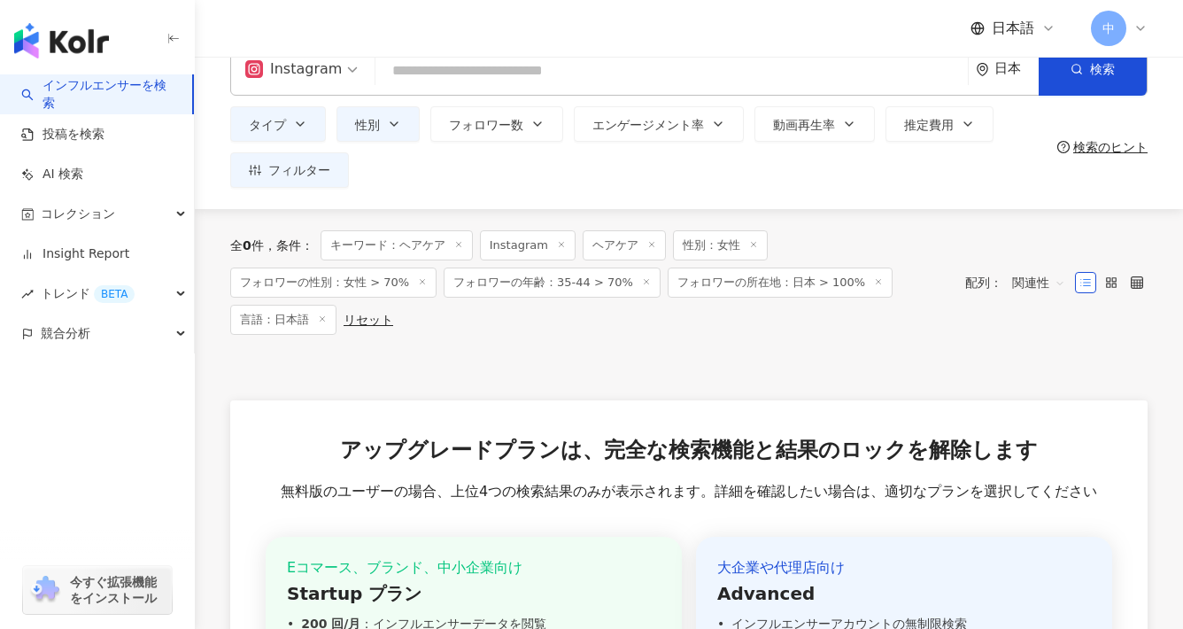
click at [460, 243] on line at bounding box center [458, 245] width 4 height 4
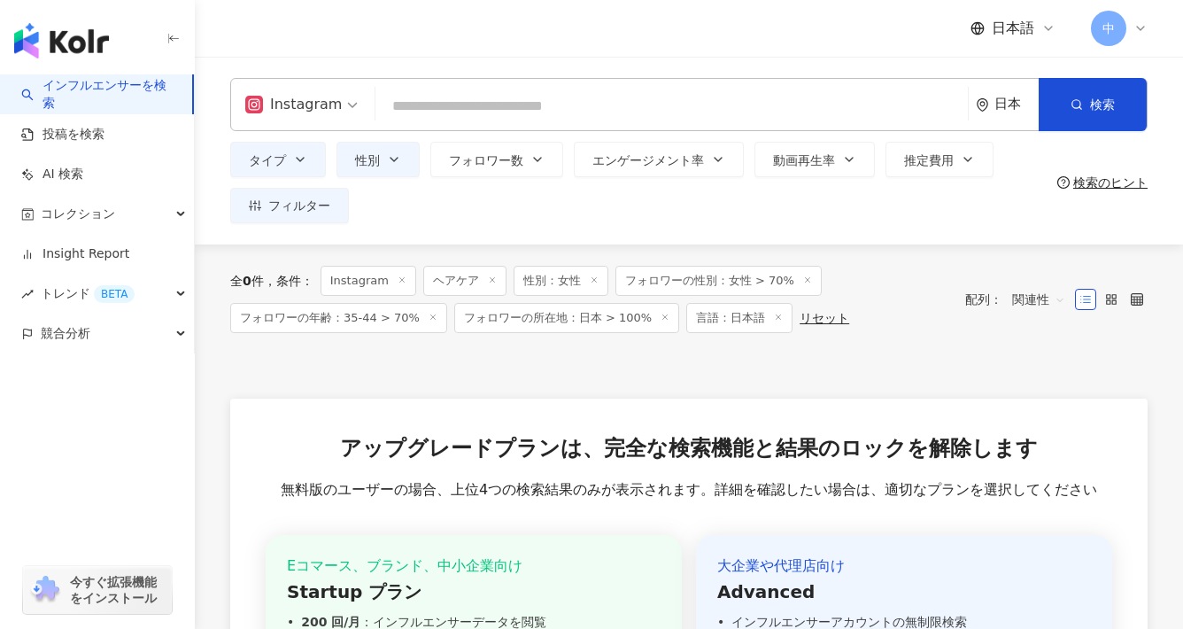
click at [753, 314] on span "言語：日本語" at bounding box center [739, 318] width 106 height 30
click at [774, 315] on icon at bounding box center [778, 317] width 9 height 9
click at [663, 318] on line at bounding box center [665, 317] width 4 height 4
click at [489, 281] on icon at bounding box center [492, 279] width 9 height 9
click at [81, 48] on img "button" at bounding box center [61, 40] width 95 height 35
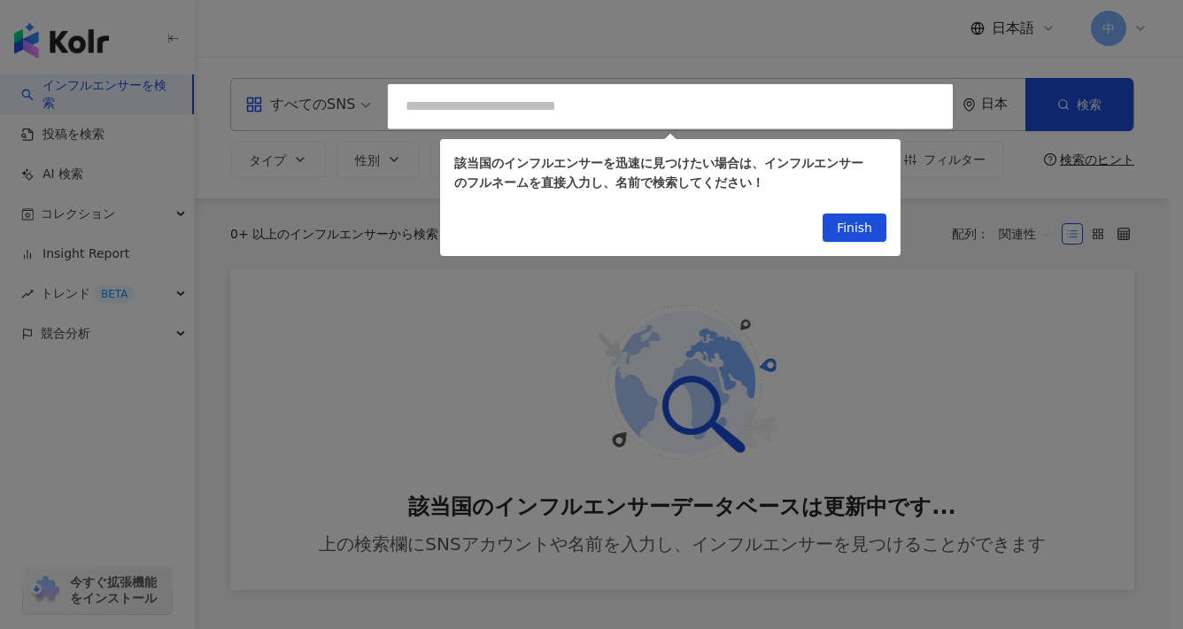
click at [49, 40] on div at bounding box center [591, 314] width 1183 height 629
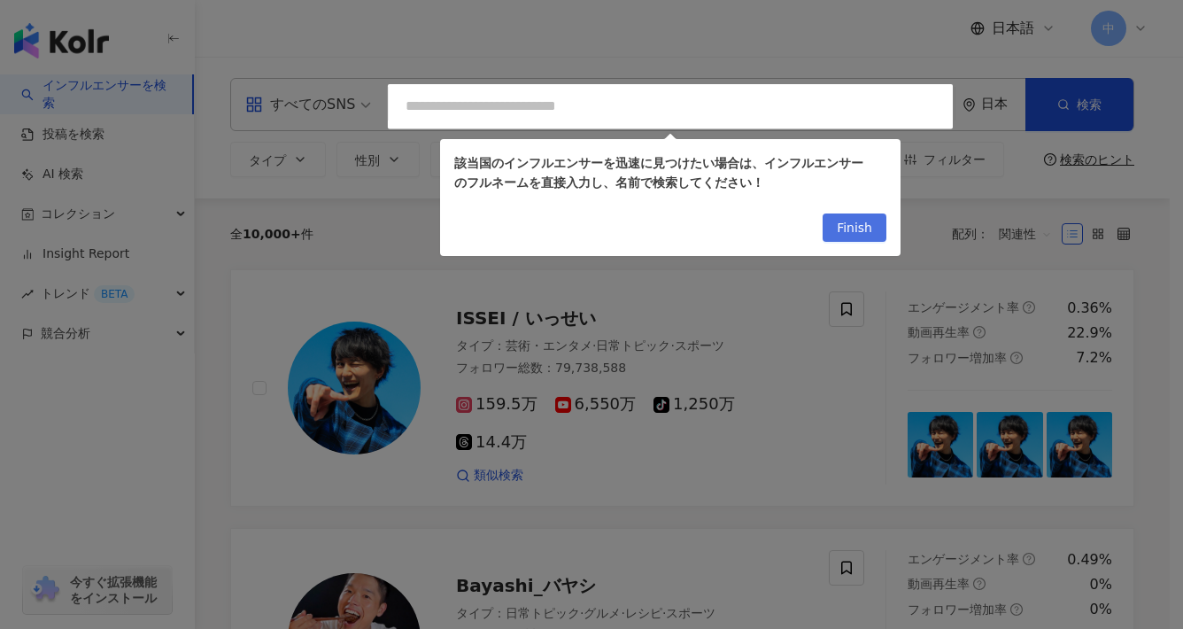
click at [863, 230] on span "Finish" at bounding box center [854, 228] width 35 height 28
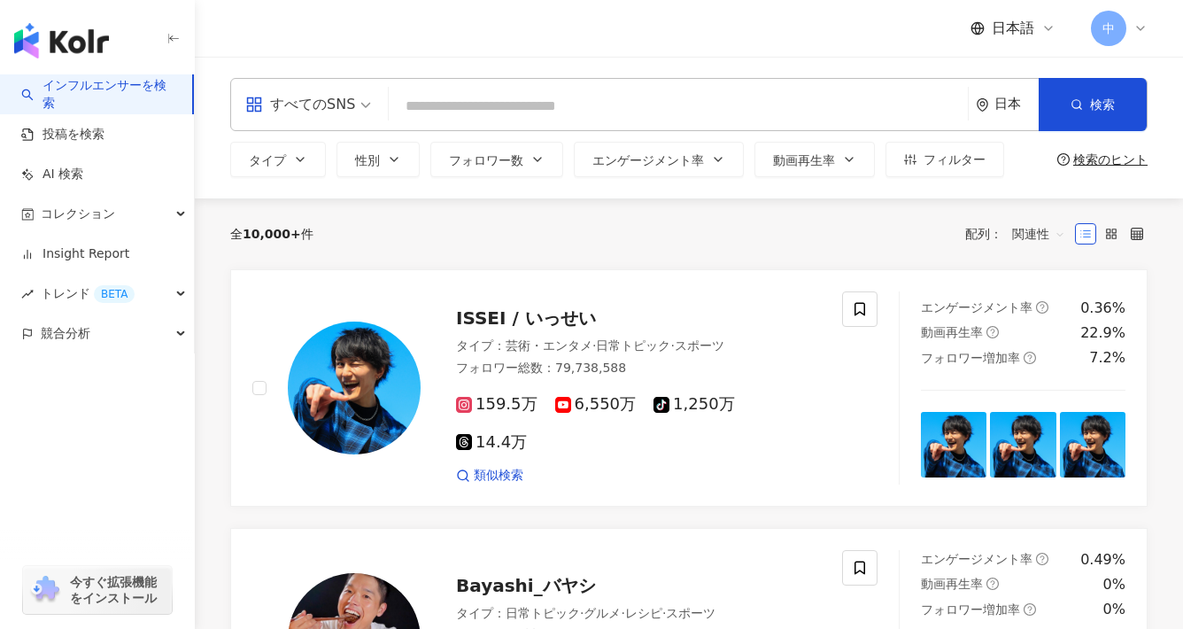
click at [353, 104] on span "すべてのSNS" at bounding box center [308, 104] width 126 height 28
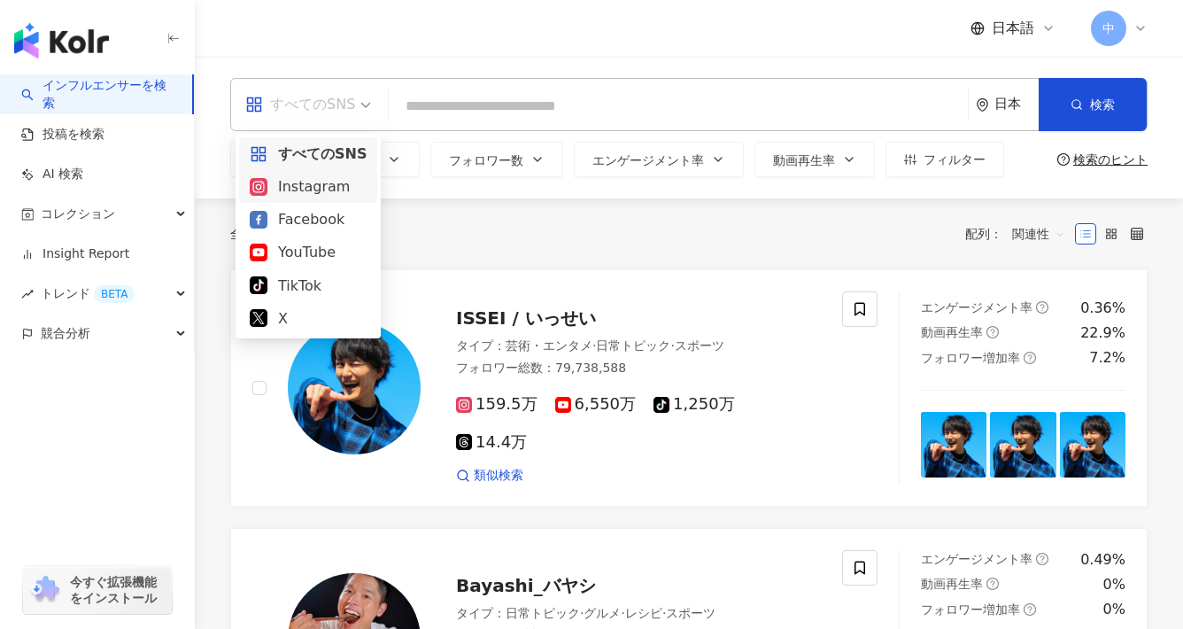
click at [305, 201] on div "Instagram" at bounding box center [308, 186] width 138 height 33
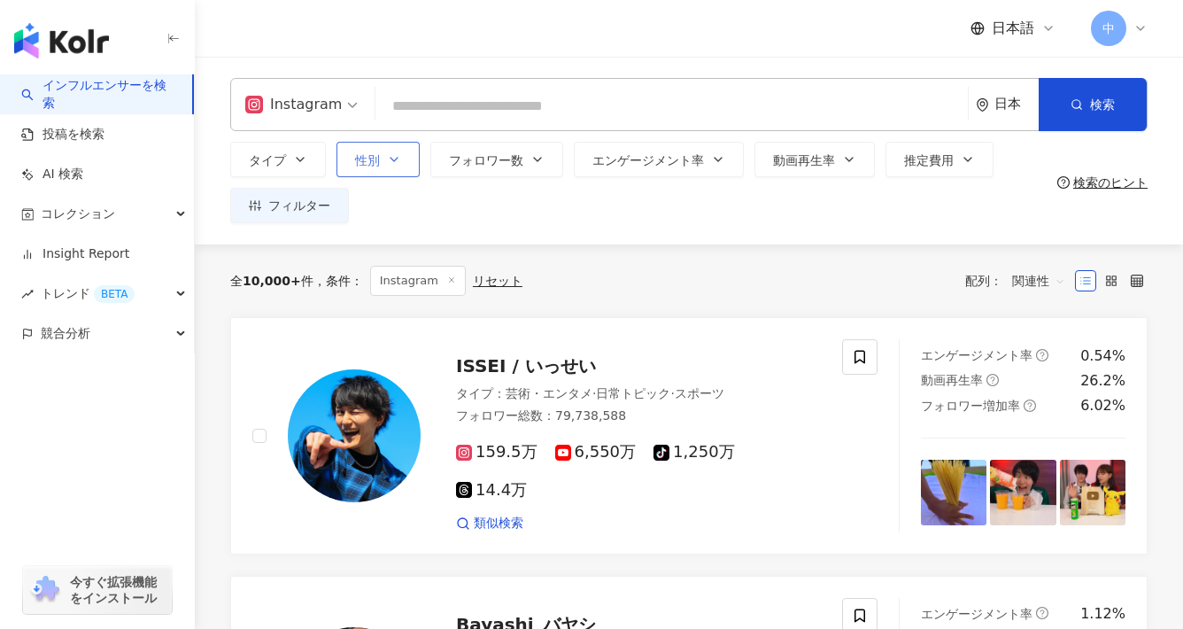
click at [413, 153] on button "性別" at bounding box center [377, 159] width 83 height 35
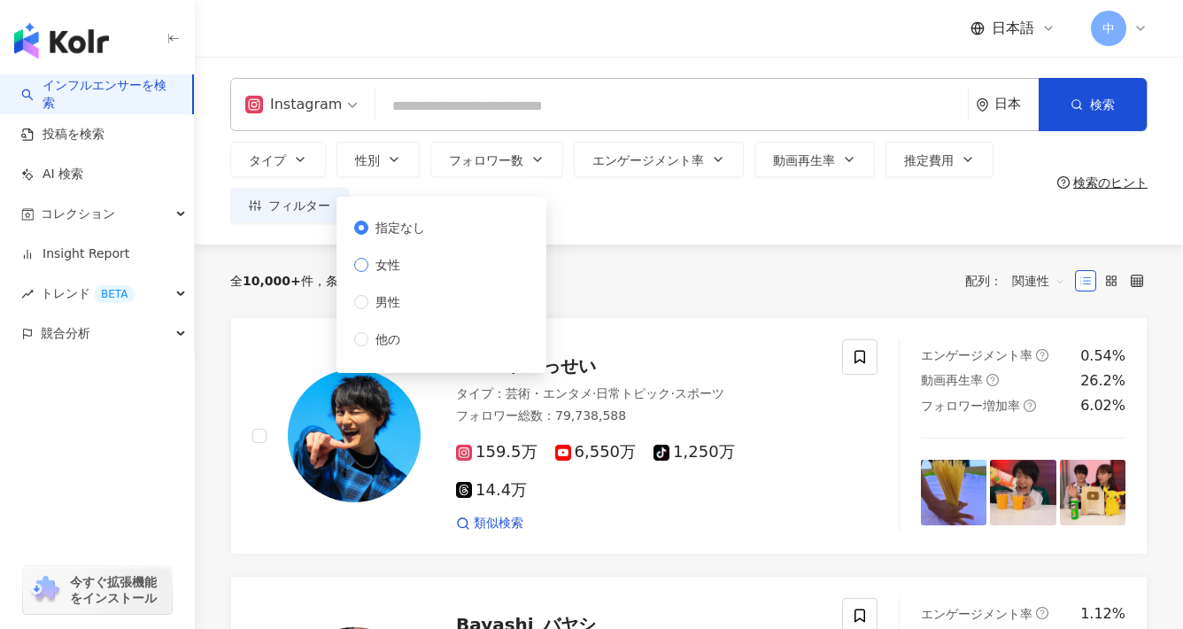
click at [406, 259] on span "女性" at bounding box center [387, 264] width 39 height 19
click at [825, 211] on div "タイプ 性別 フォロワー数 エンゲージメント率 動画再生率 推定費用 フィルター フィルター インフルエンサーの詳細 エンゲージメント & ポテンシャル フォ…" at bounding box center [640, 182] width 820 height 81
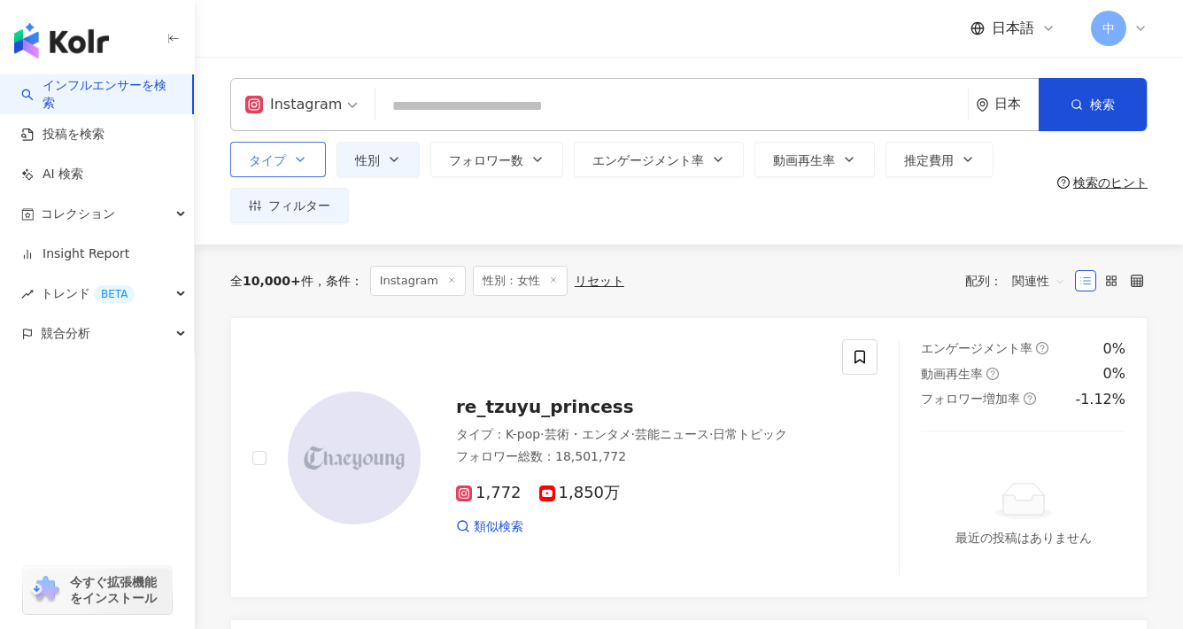
click at [301, 163] on icon "button" at bounding box center [300, 159] width 14 height 14
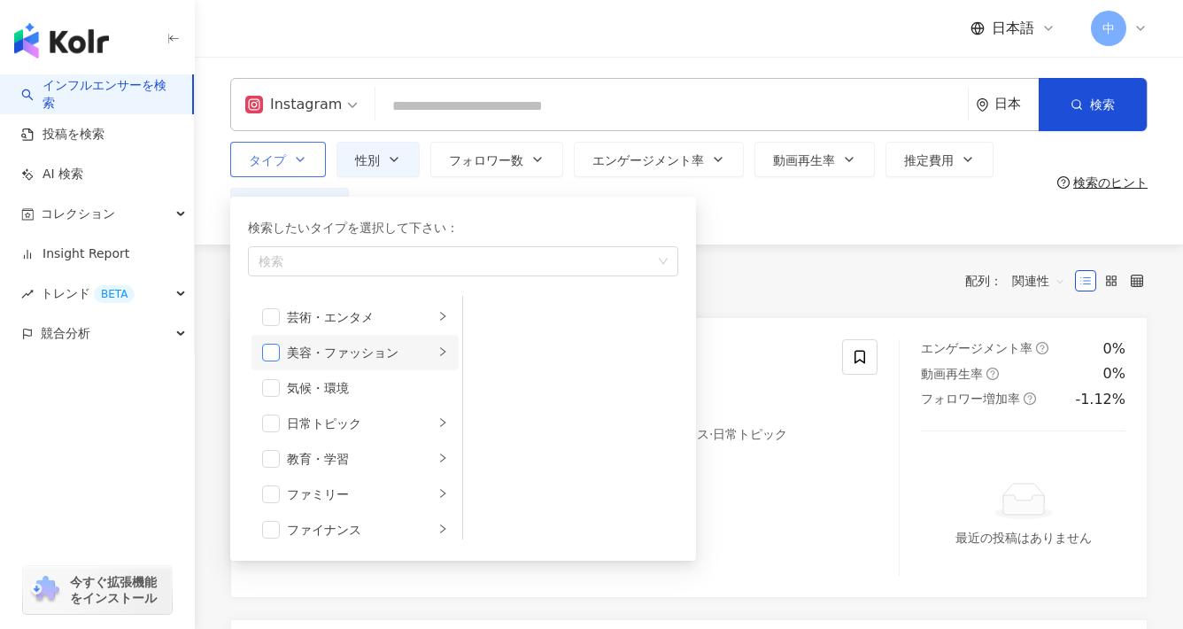
click at [266, 345] on span "button" at bounding box center [271, 353] width 18 height 18
click at [398, 348] on div "美容・ファッション" at bounding box center [360, 352] width 147 height 19
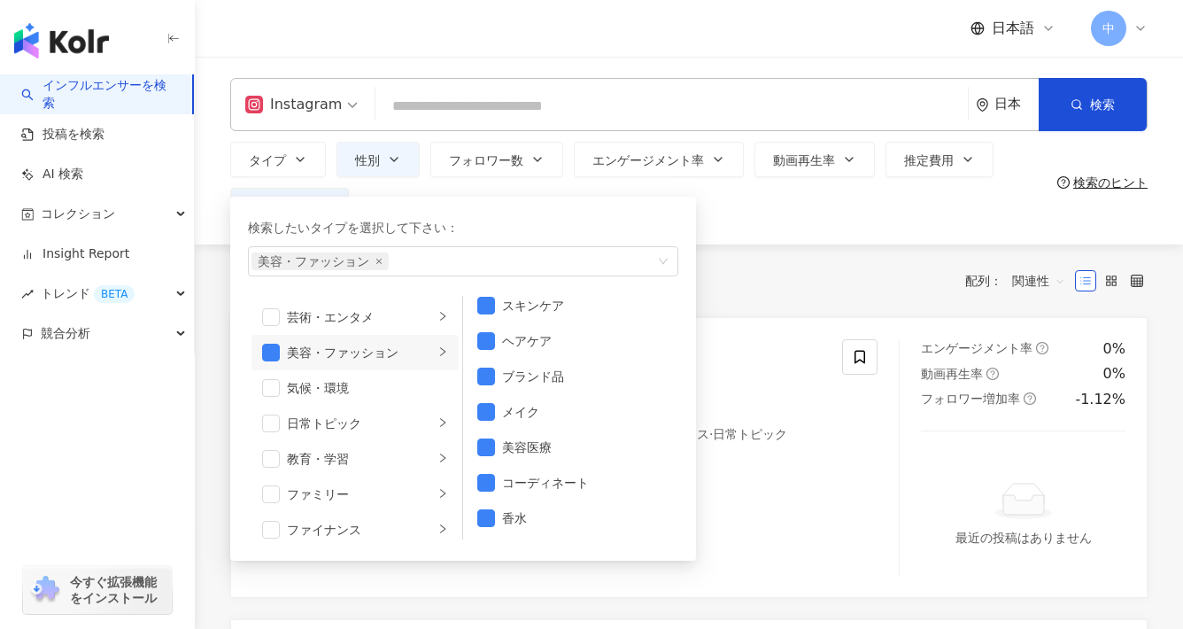
click at [855, 298] on div "全 10,000+ 件 条件 ： Instagram 性別：女性 リセット 配列： 関連性" at bounding box center [688, 280] width 917 height 73
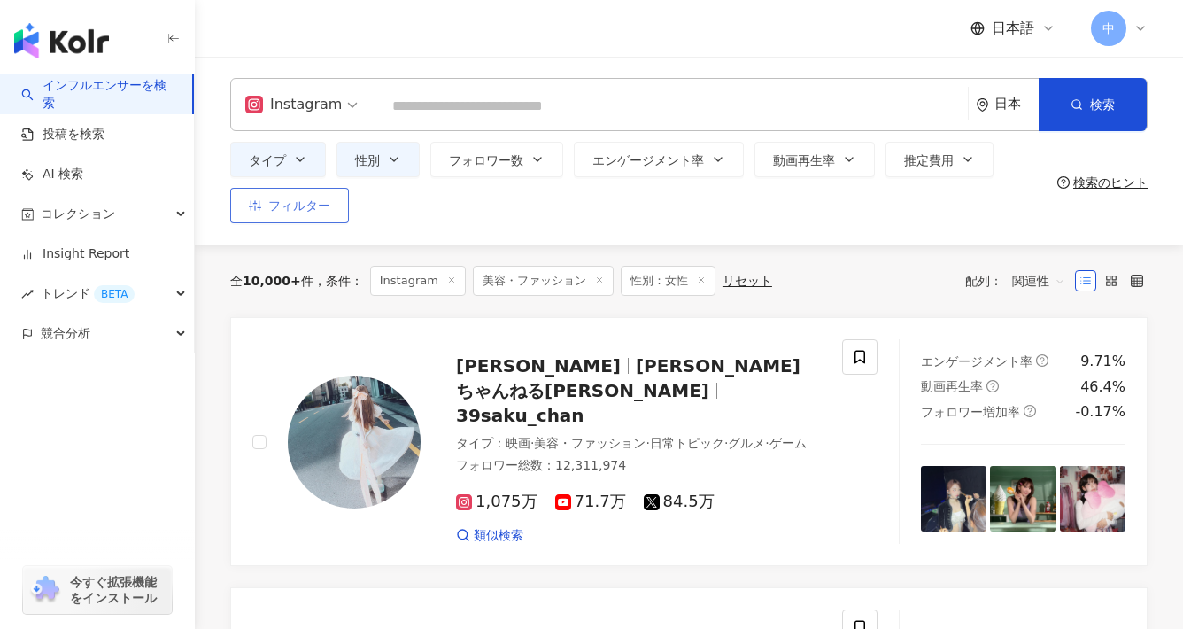
click at [328, 199] on span "フィルター" at bounding box center [299, 205] width 62 height 14
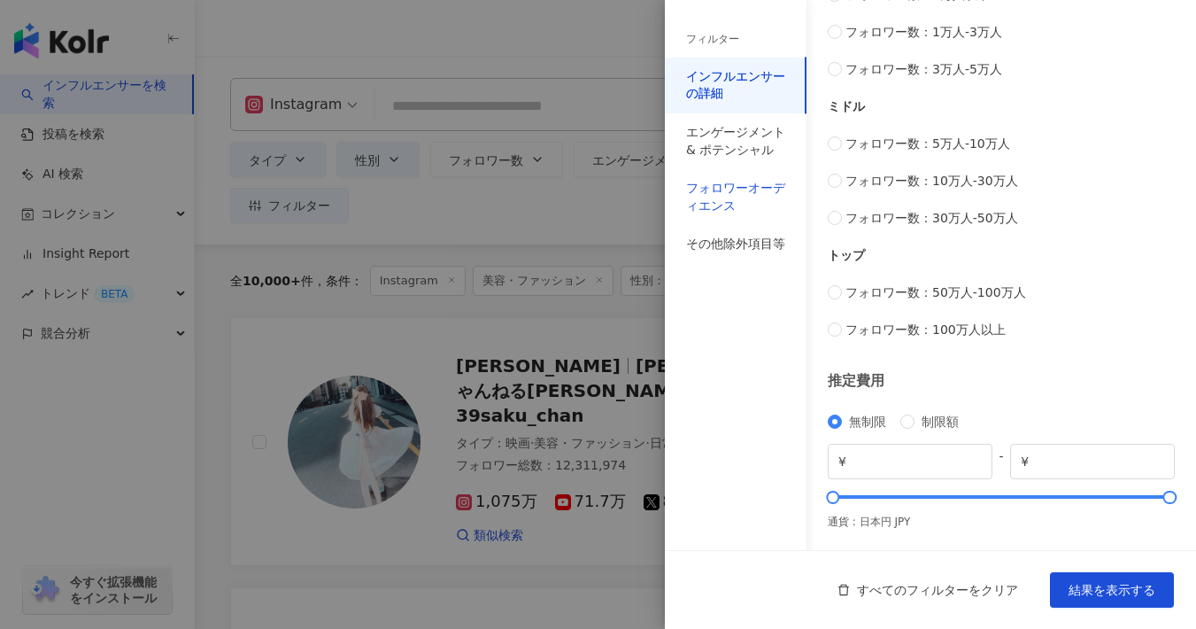
click at [688, 183] on div "フォロワーオーディエンス" at bounding box center [735, 197] width 99 height 35
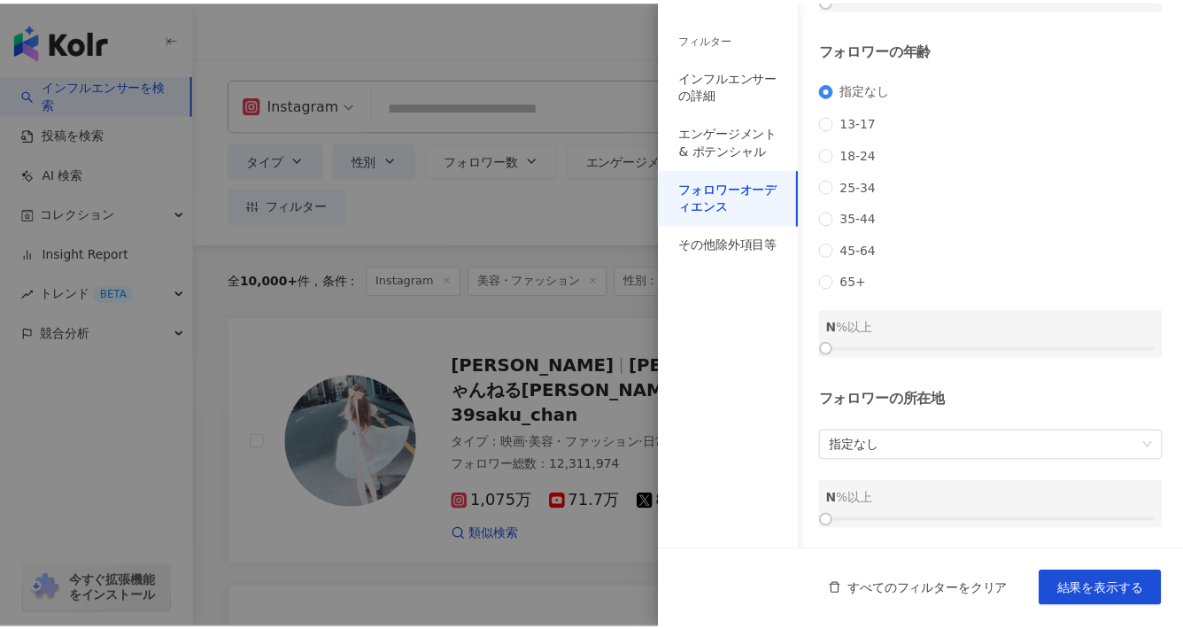
scroll to position [231, 0]
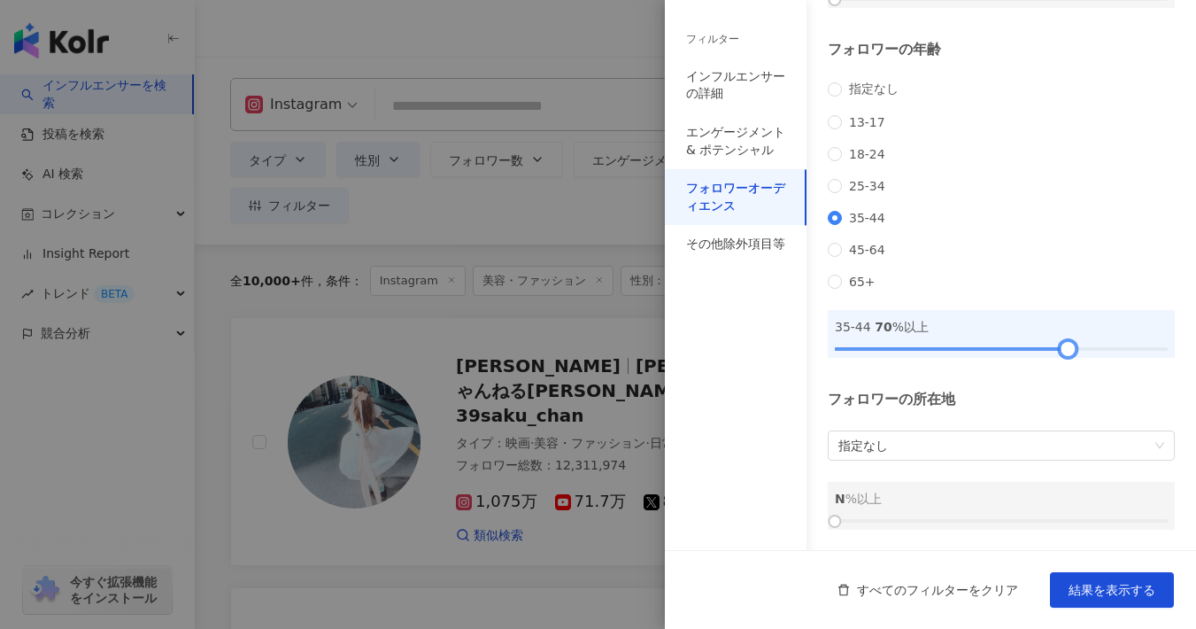
drag, startPoint x: 897, startPoint y: 346, endPoint x: 1061, endPoint y: 342, distance: 163.9
click at [1063, 344] on div at bounding box center [1068, 349] width 10 height 10
click at [1116, 591] on span "結果を表示する" at bounding box center [1112, 590] width 87 height 14
